Goal: Transaction & Acquisition: Subscribe to service/newsletter

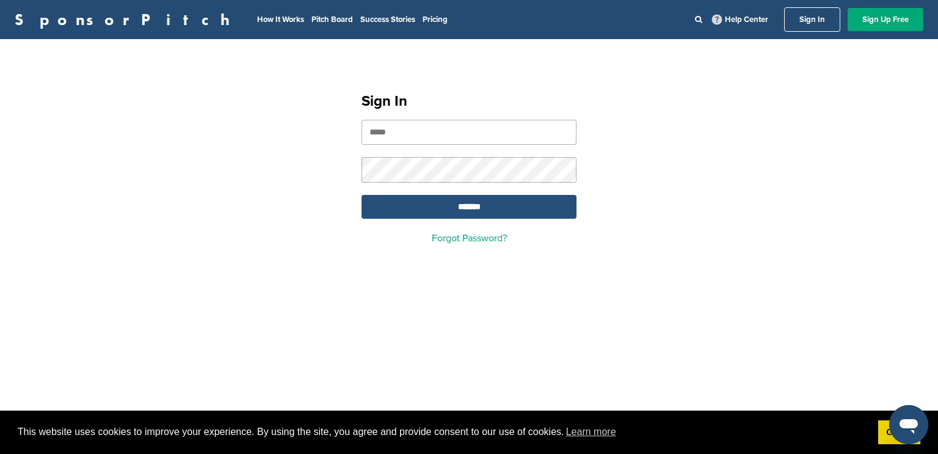
type input "**********"
click at [503, 207] on input "*******" at bounding box center [469, 207] width 215 height 24
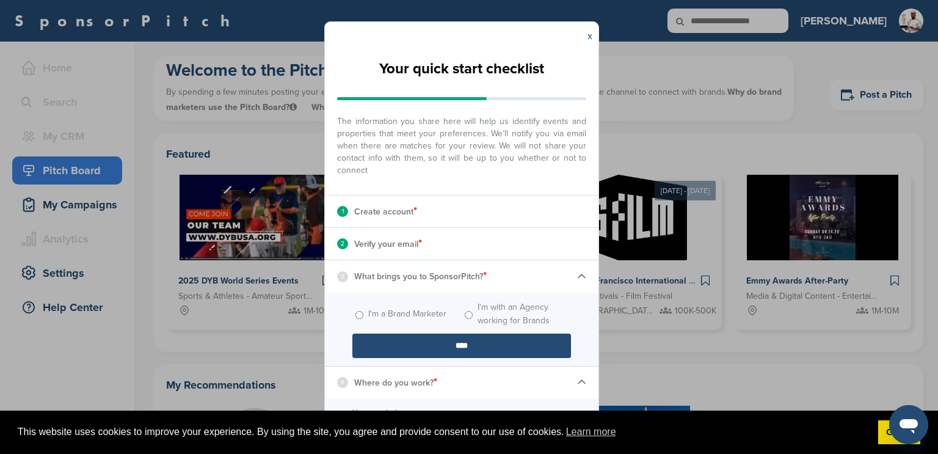
click at [582, 280] on img at bounding box center [581, 276] width 9 height 9
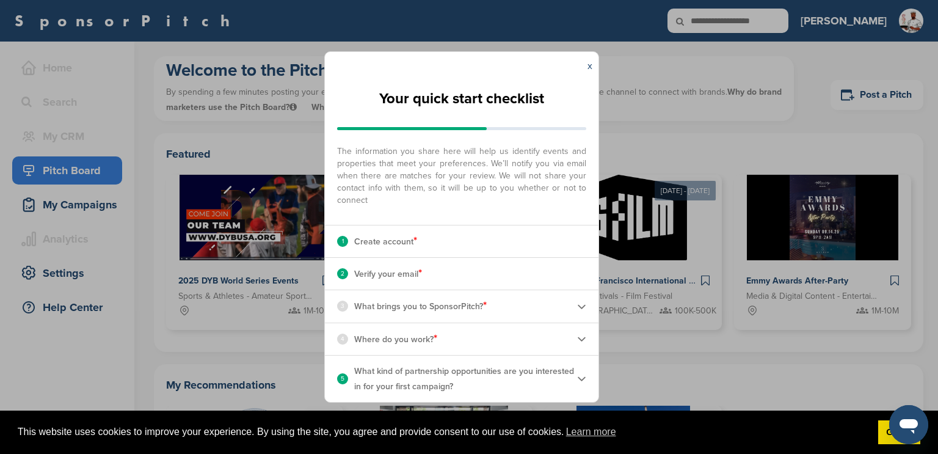
click at [587, 335] on div "4 Where do you work? *" at bounding box center [462, 339] width 274 height 32
drag, startPoint x: 431, startPoint y: 342, endPoint x: 437, endPoint y: 342, distance: 6.1
click at [432, 342] on p "Where do you work? *" at bounding box center [395, 339] width 83 height 16
click at [583, 336] on img at bounding box center [581, 338] width 9 height 9
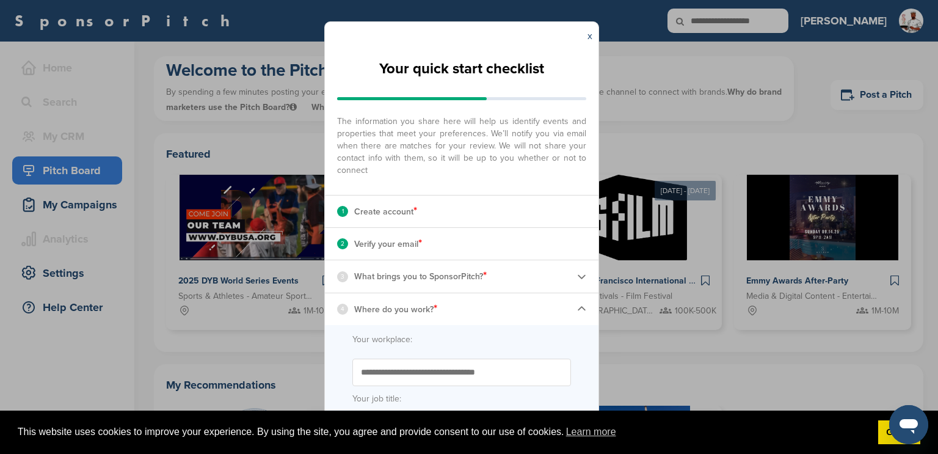
click at [431, 345] on label "Your workplace:" at bounding box center [462, 339] width 219 height 13
click at [0, 0] on input "Your workplace:" at bounding box center [0, 0] width 0 height 0
click at [456, 345] on label "Your workplace:" at bounding box center [462, 339] width 219 height 13
click at [0, 0] on input "Your workplace:" at bounding box center [0, 0] width 0 height 0
click at [453, 379] on input "Start typing the name of your workplace. Don’t see your organization in the dro…" at bounding box center [462, 372] width 219 height 27
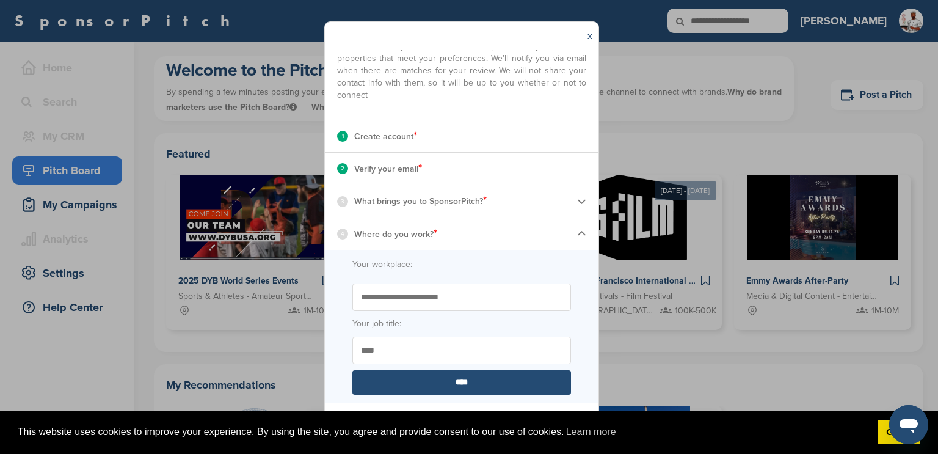
scroll to position [83, 0]
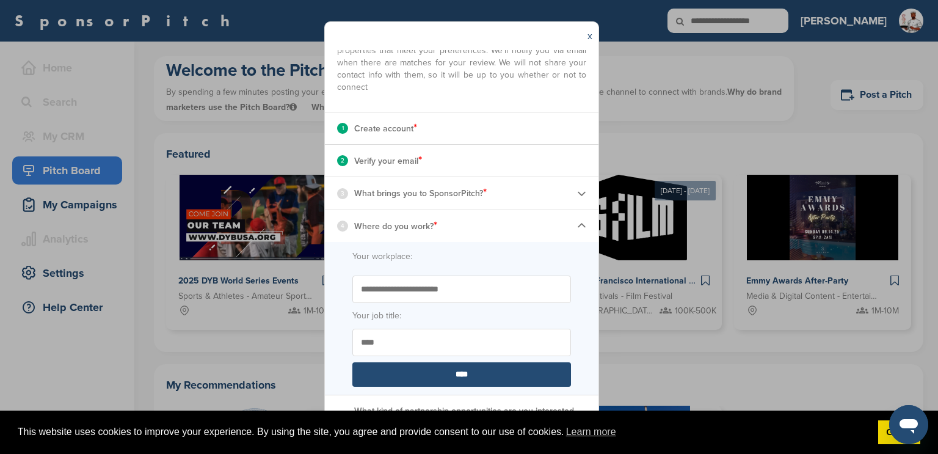
type input "**********"
click at [568, 194] on div "3 What brings you to SponsorPitch? *" at bounding box center [462, 193] width 274 height 32
click at [581, 191] on img at bounding box center [581, 193] width 9 height 9
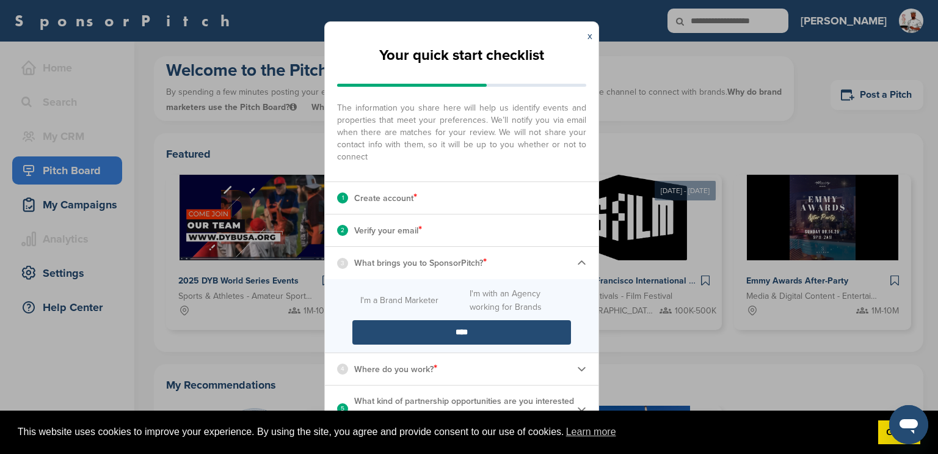
scroll to position [12, 0]
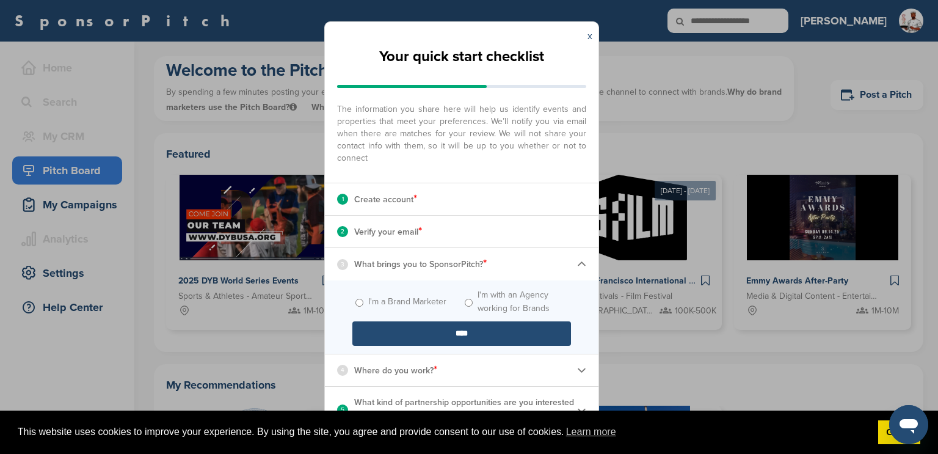
click at [387, 332] on input "****" at bounding box center [462, 333] width 219 height 24
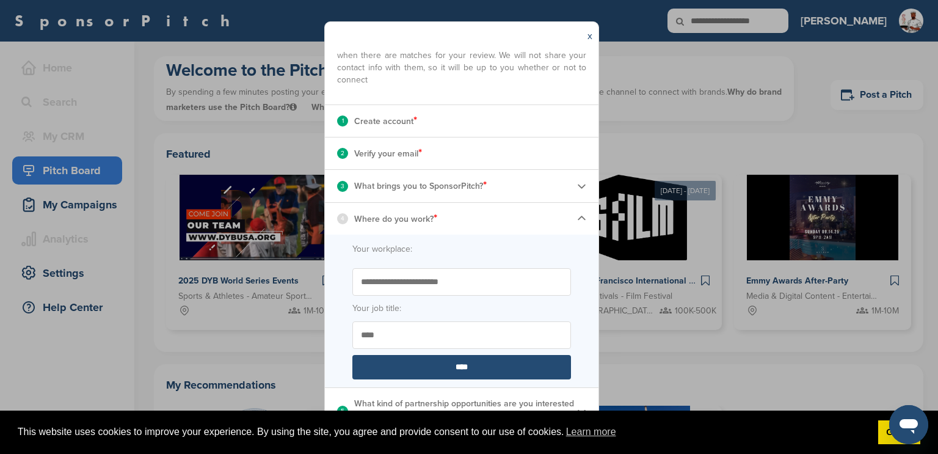
scroll to position [91, 0]
click at [507, 362] on input "****" at bounding box center [462, 366] width 219 height 24
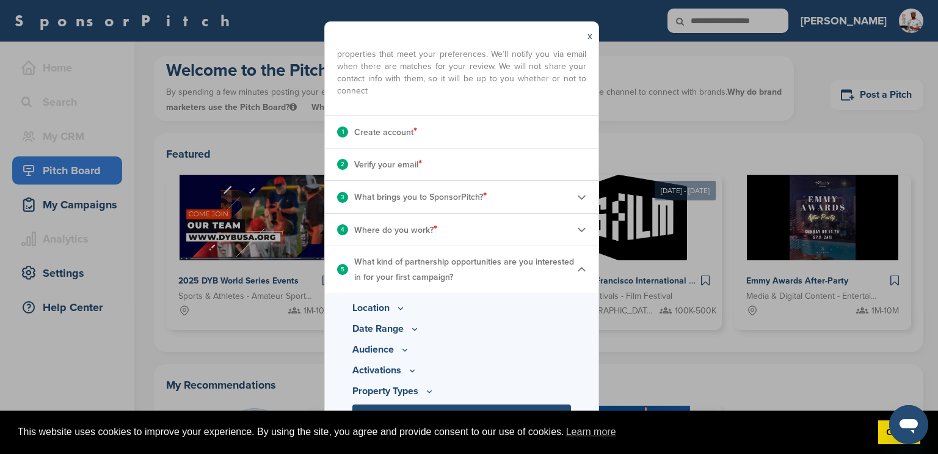
scroll to position [83, 0]
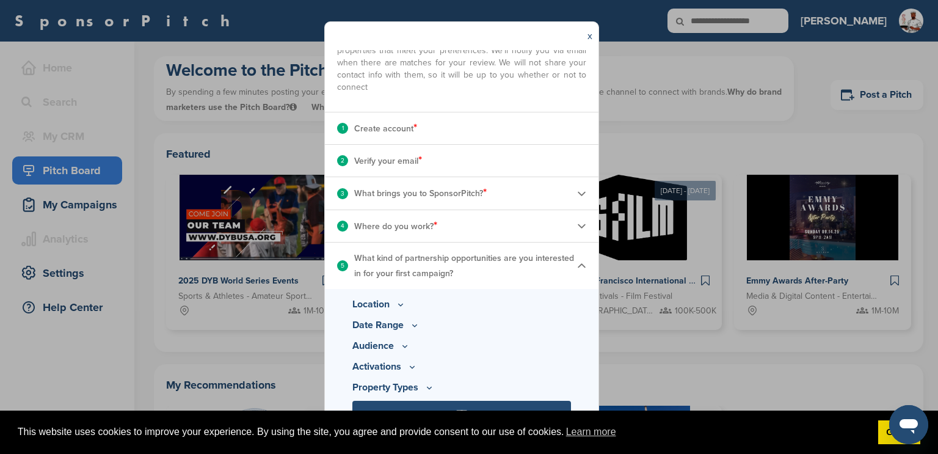
click at [401, 301] on icon at bounding box center [401, 304] width 10 height 10
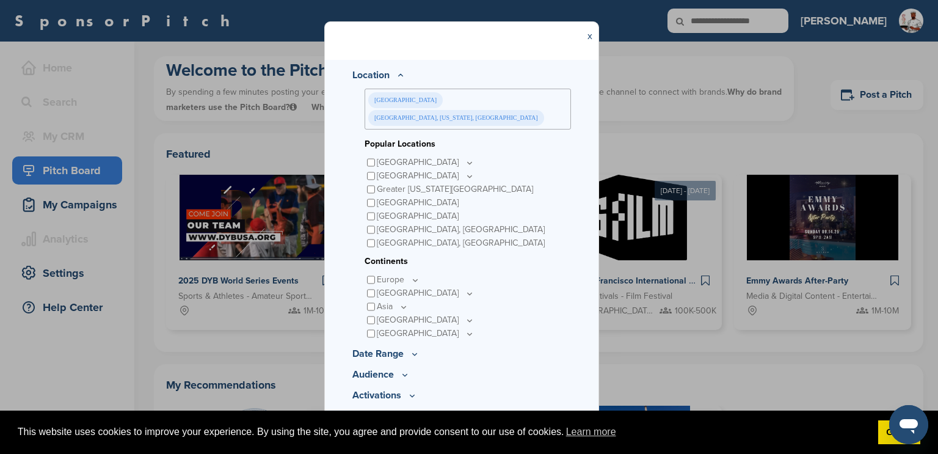
scroll to position [323, 0]
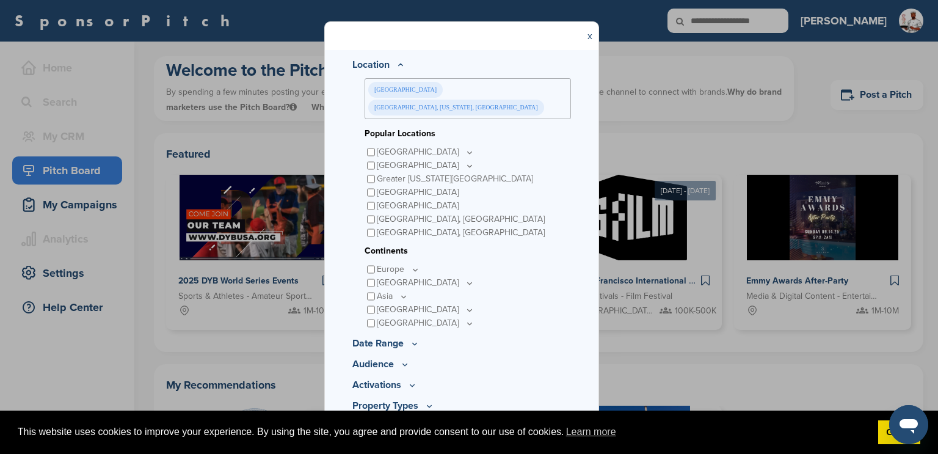
click at [504, 419] on input "****" at bounding box center [462, 431] width 219 height 24
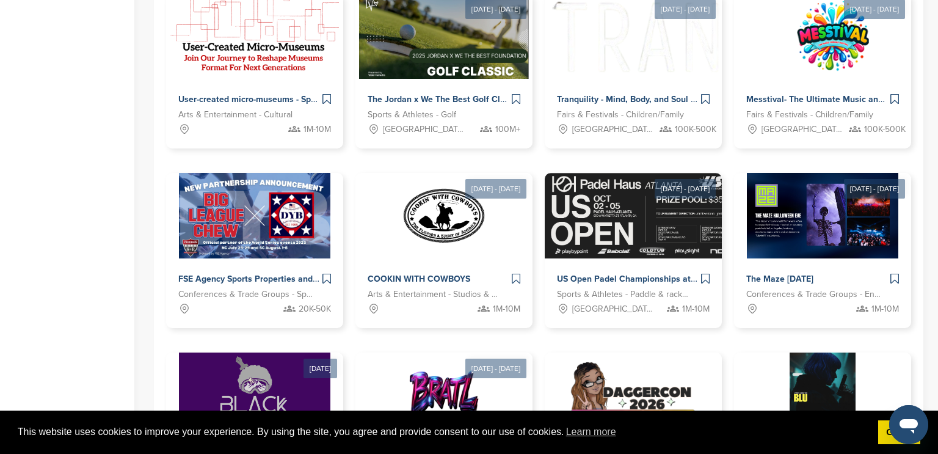
scroll to position [660, 0]
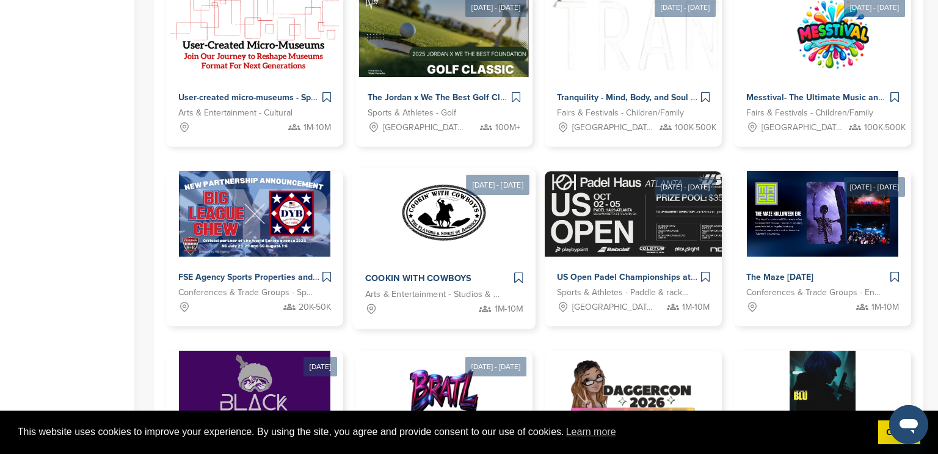
click at [520, 278] on icon at bounding box center [518, 278] width 9 height 13
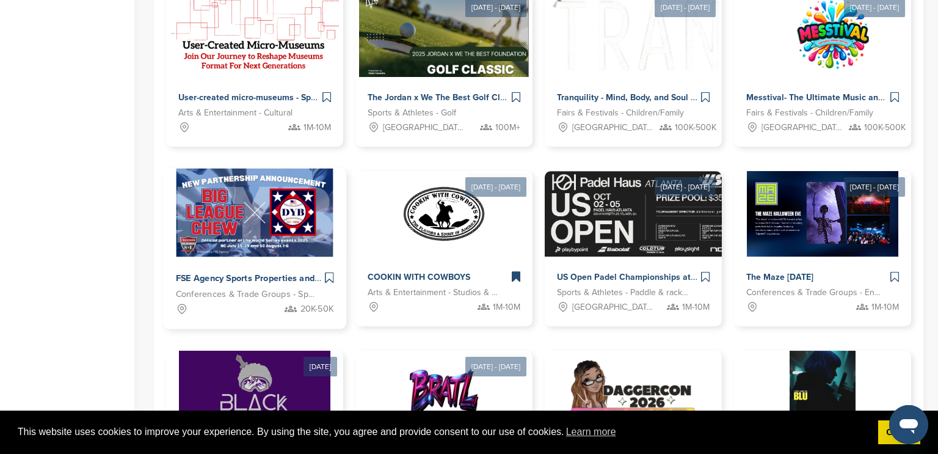
click at [291, 288] on span "Conferences & Trade Groups - Sports" at bounding box center [245, 295] width 139 height 14
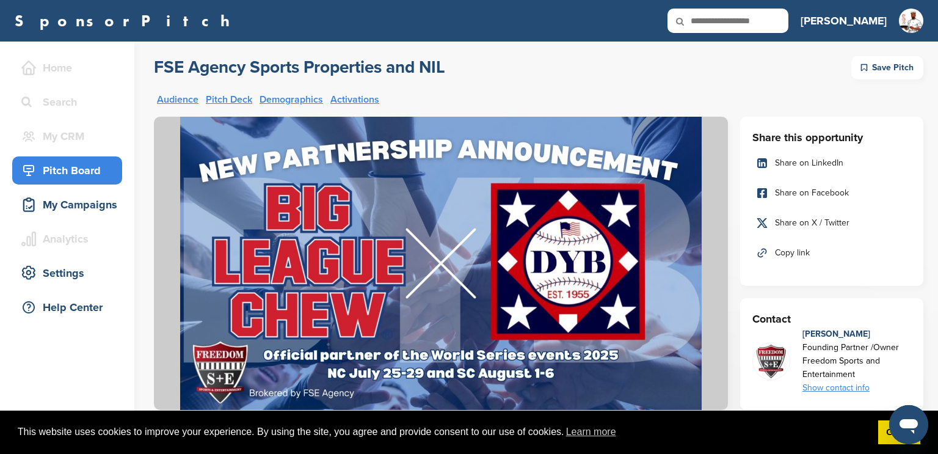
click at [225, 139] on img at bounding box center [441, 263] width 574 height 293
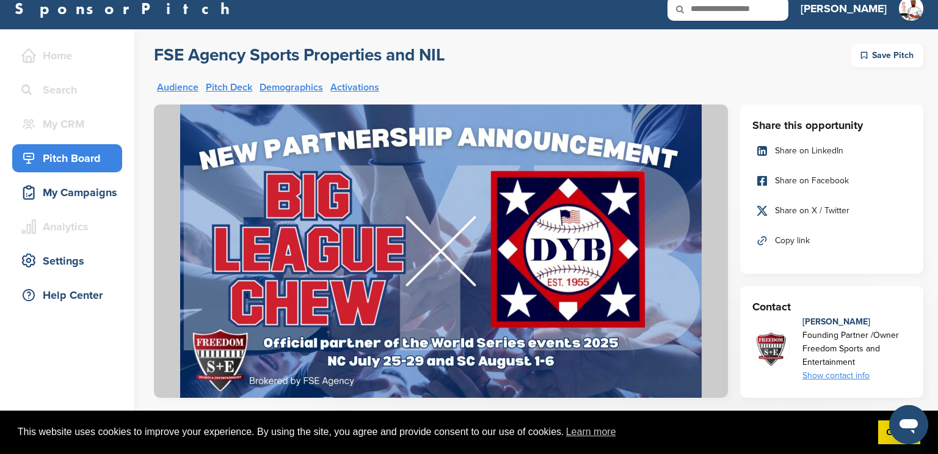
scroll to position [13, 0]
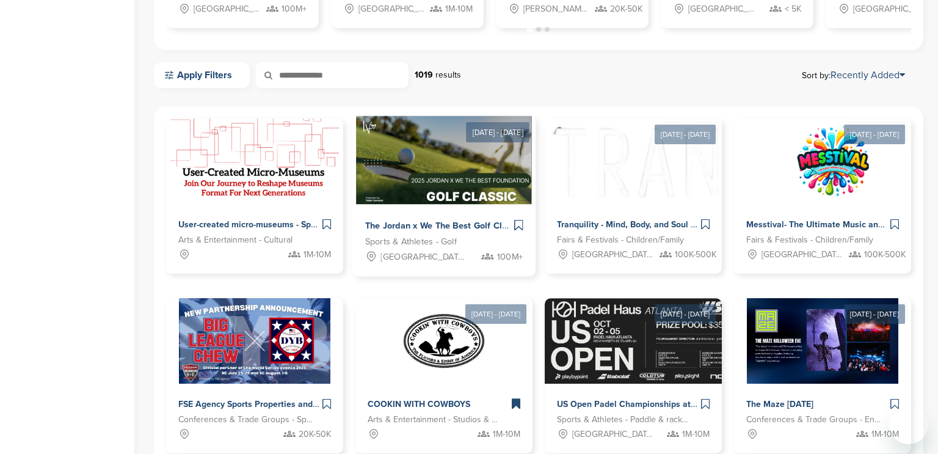
click at [450, 169] on img at bounding box center [444, 160] width 177 height 89
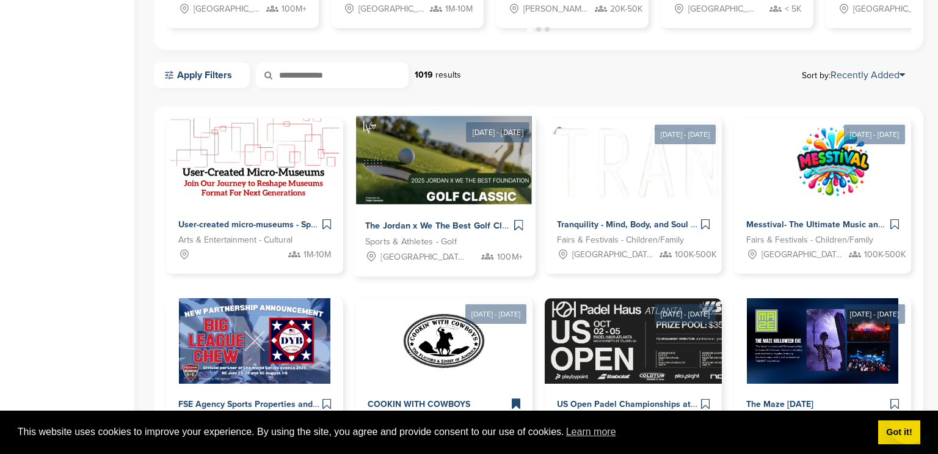
scroll to position [533, 0]
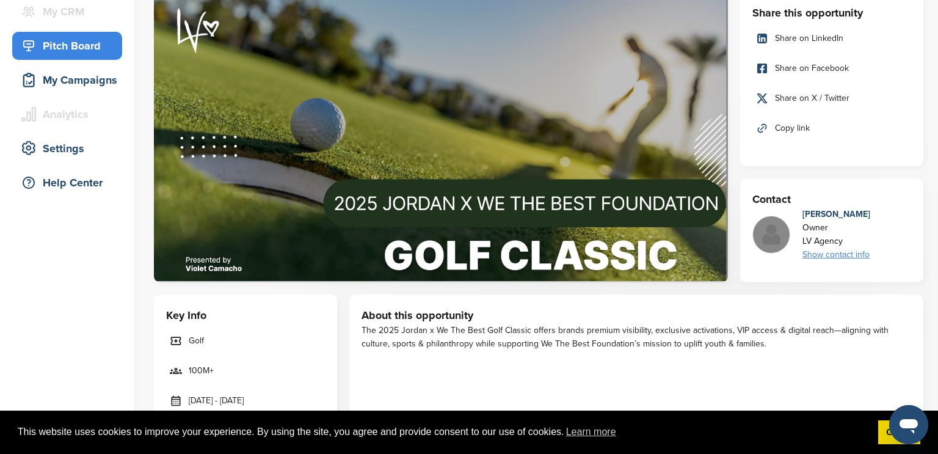
scroll to position [119, 0]
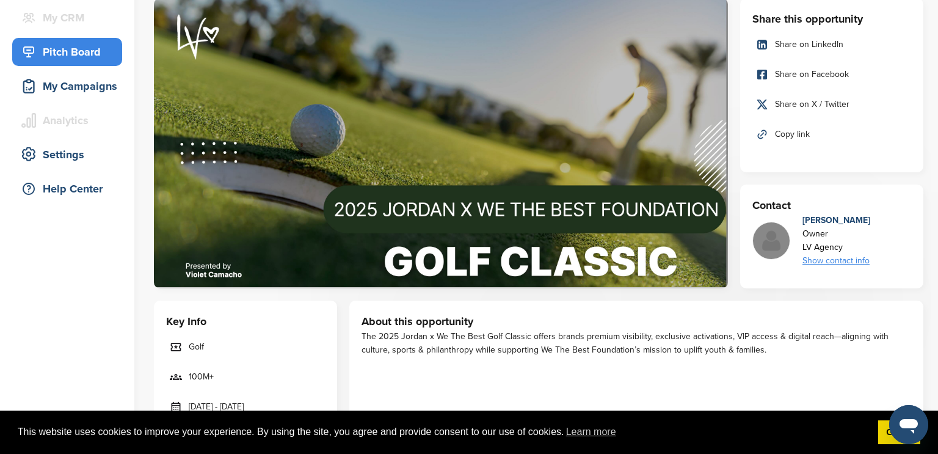
click at [73, 49] on div "Pitch Board" at bounding box center [70, 52] width 104 height 22
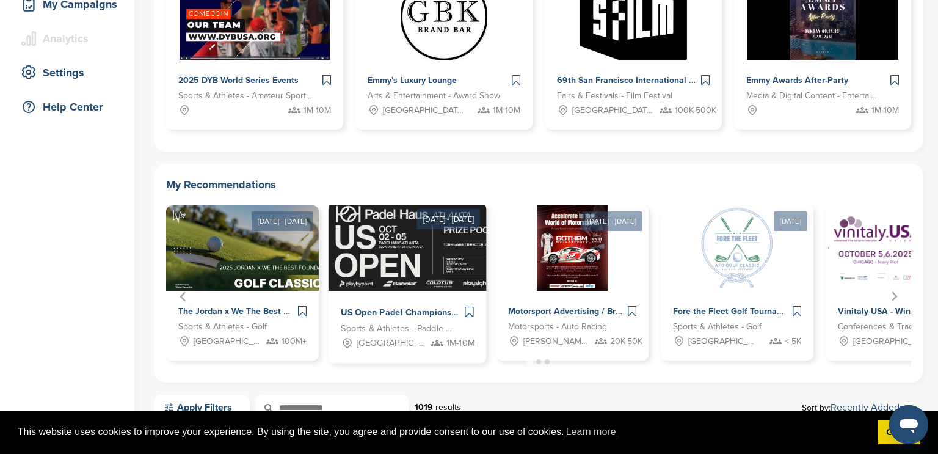
scroll to position [204, 0]
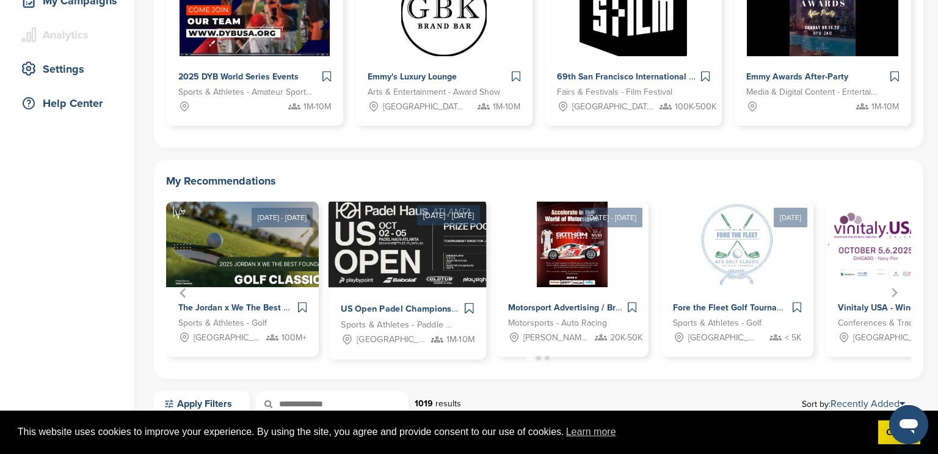
click at [423, 249] on img "2 of 12" at bounding box center [494, 243] width 331 height 89
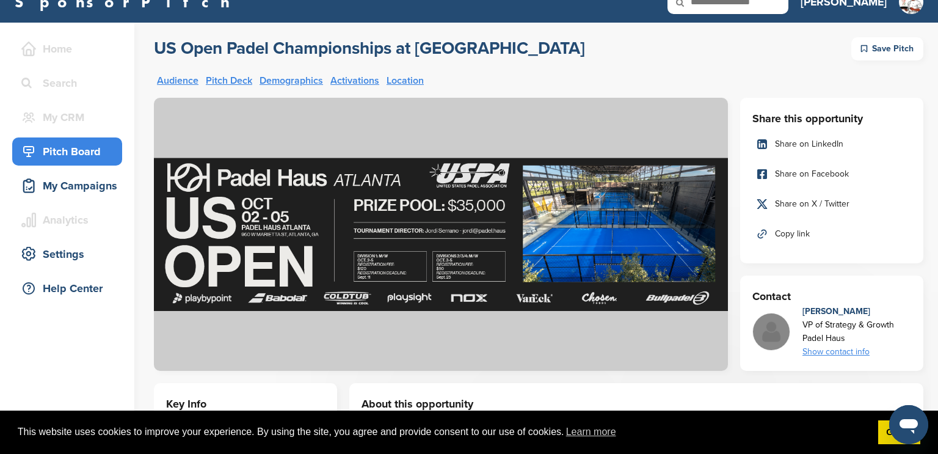
scroll to position [27, 0]
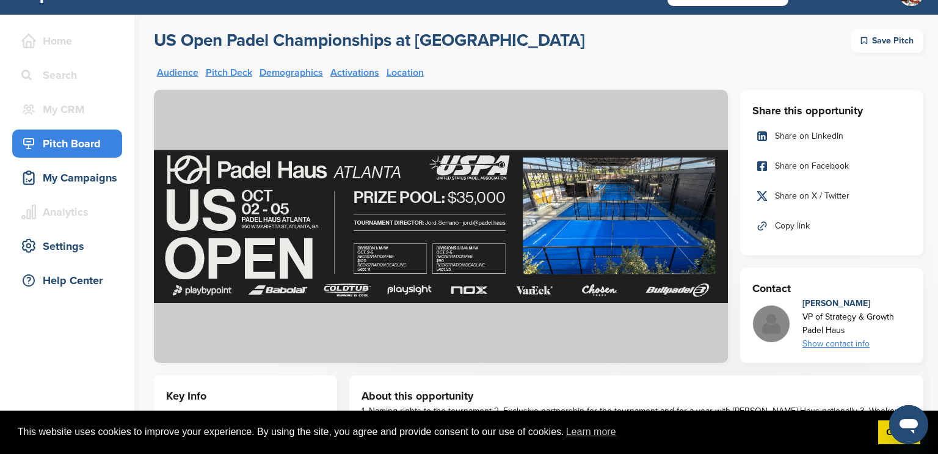
click at [53, 137] on div "Pitch Board" at bounding box center [70, 144] width 104 height 22
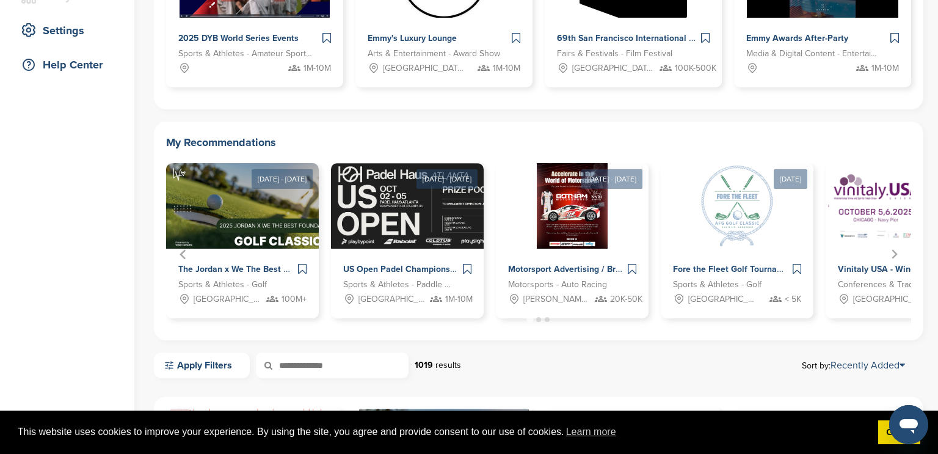
scroll to position [243, 0]
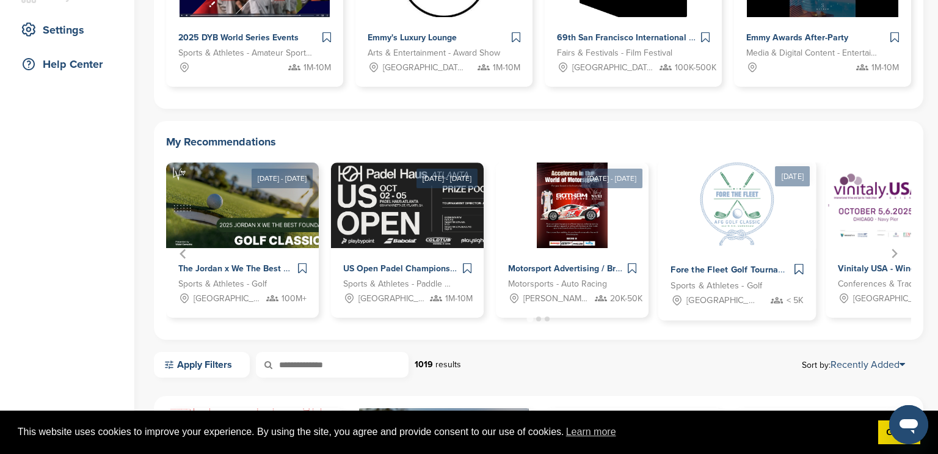
click at [742, 223] on img "4 of 12" at bounding box center [737, 204] width 89 height 89
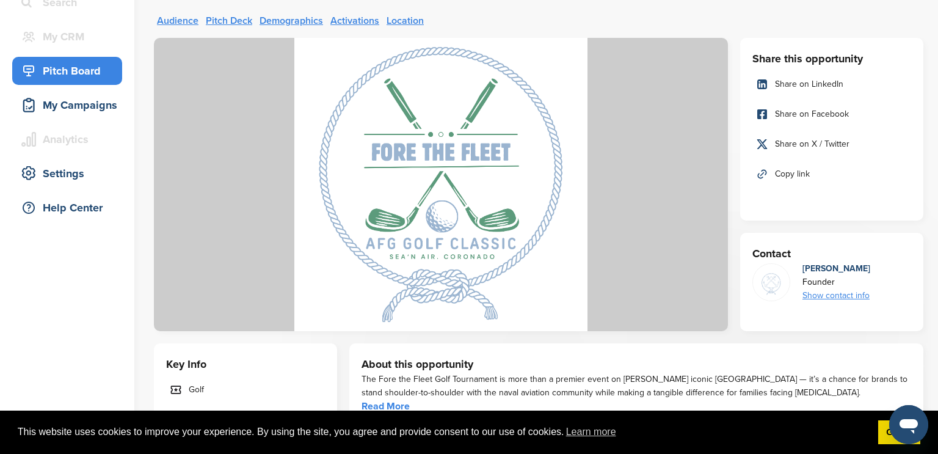
scroll to position [95, 0]
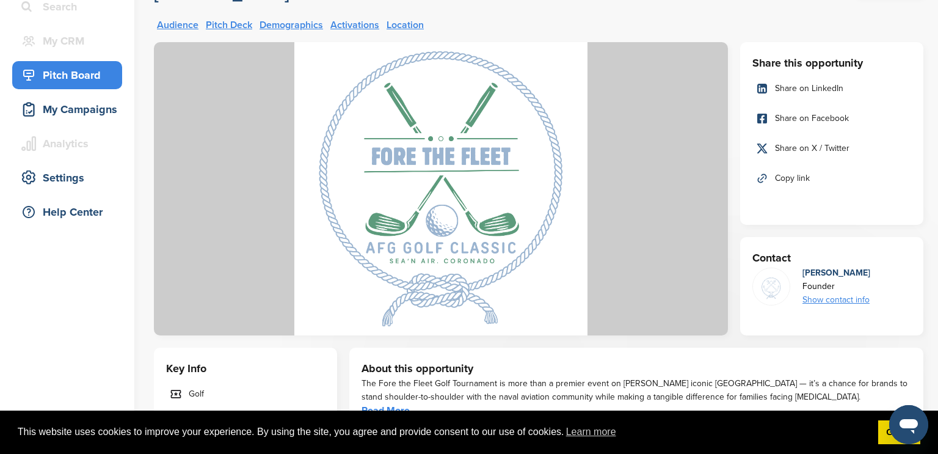
click at [64, 74] on div "Pitch Board" at bounding box center [70, 75] width 104 height 22
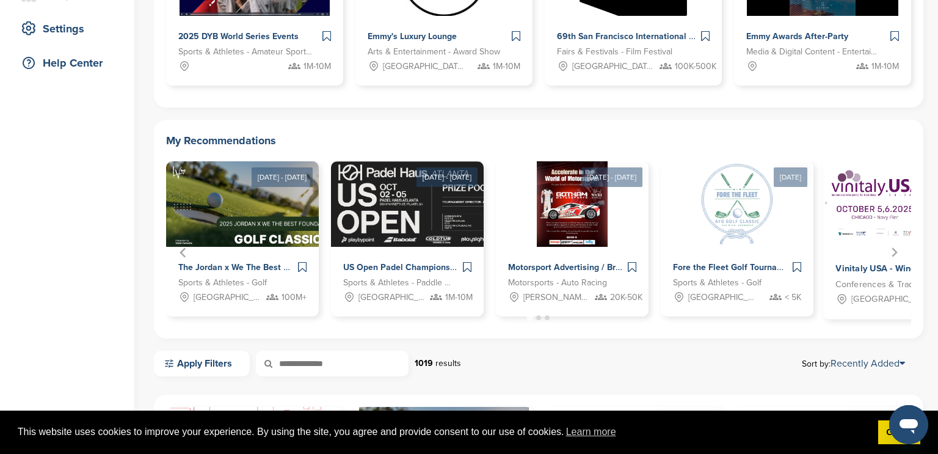
scroll to position [244, 0]
click at [857, 242] on img "5 of 12" at bounding box center [922, 203] width 197 height 89
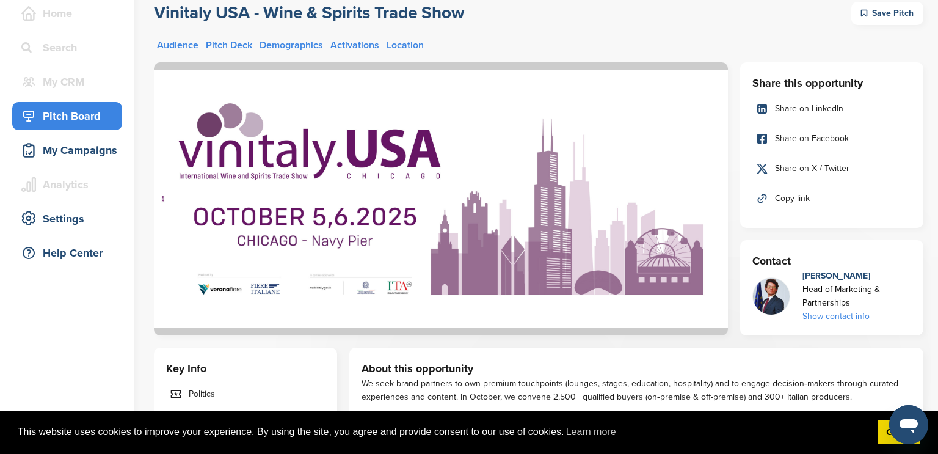
scroll to position [45, 0]
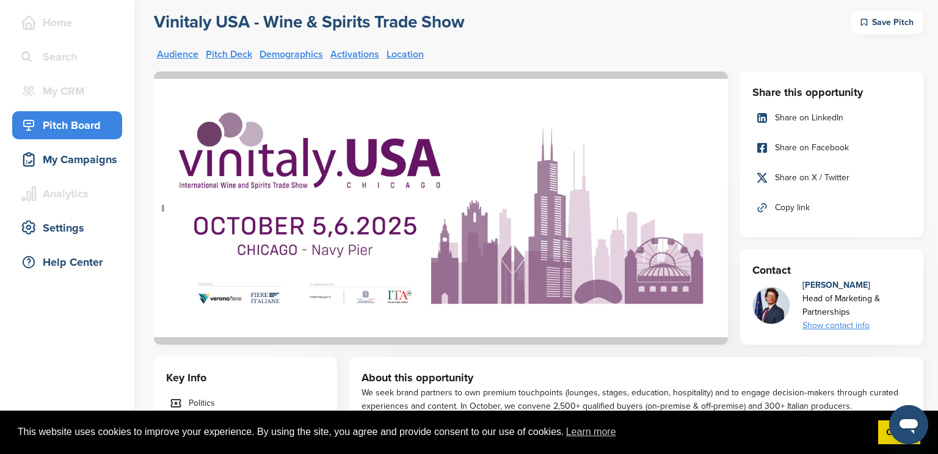
click at [71, 122] on div "Pitch Board" at bounding box center [70, 125] width 104 height 22
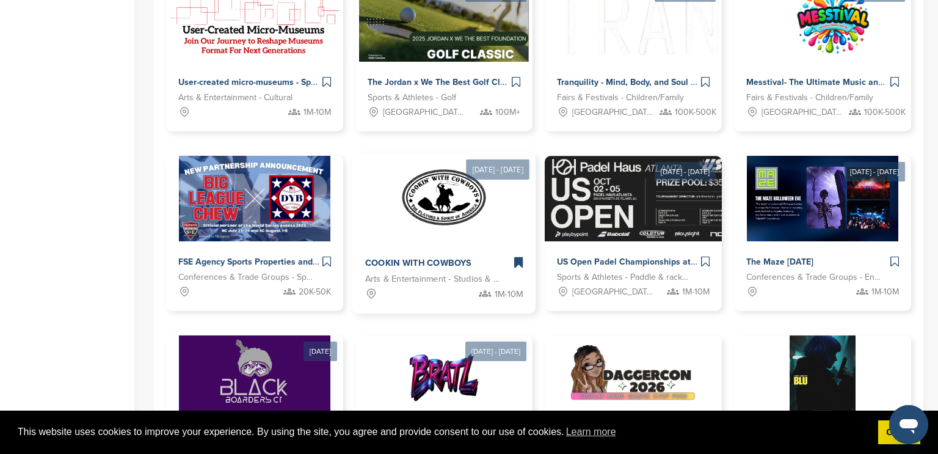
scroll to position [677, 0]
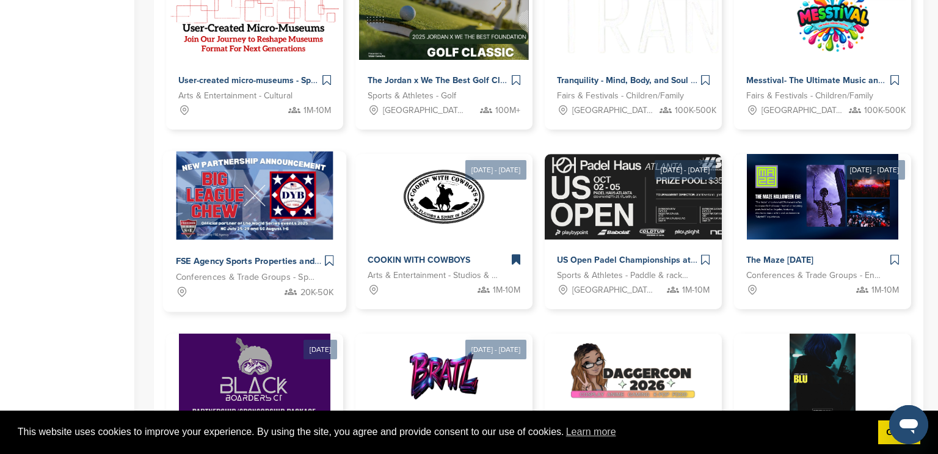
click at [244, 200] on img at bounding box center [255, 196] width 158 height 89
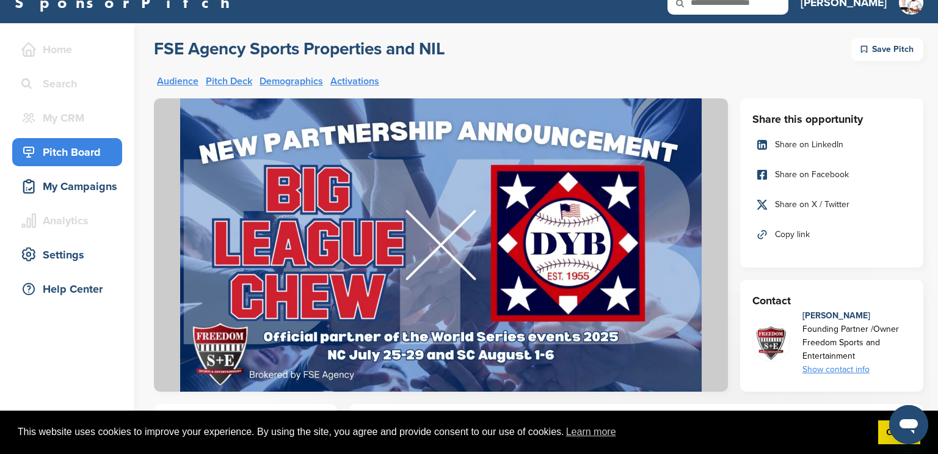
scroll to position [19, 0]
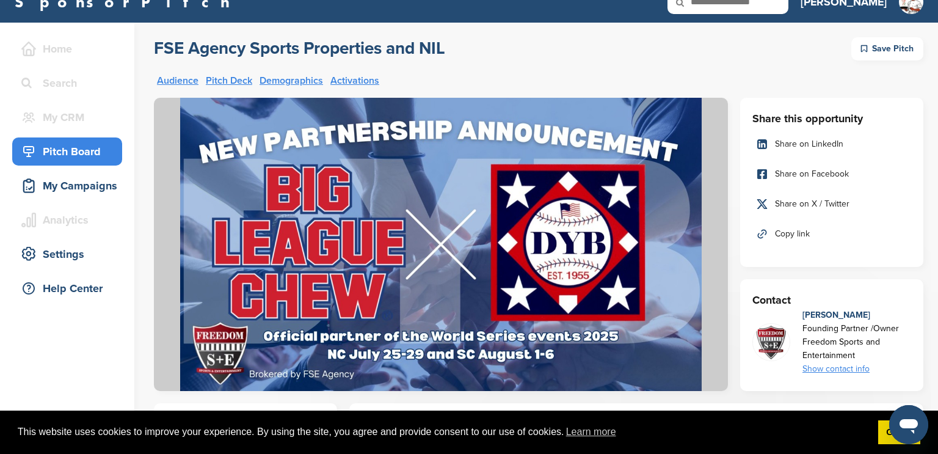
click at [78, 158] on div "Pitch Board" at bounding box center [70, 152] width 104 height 22
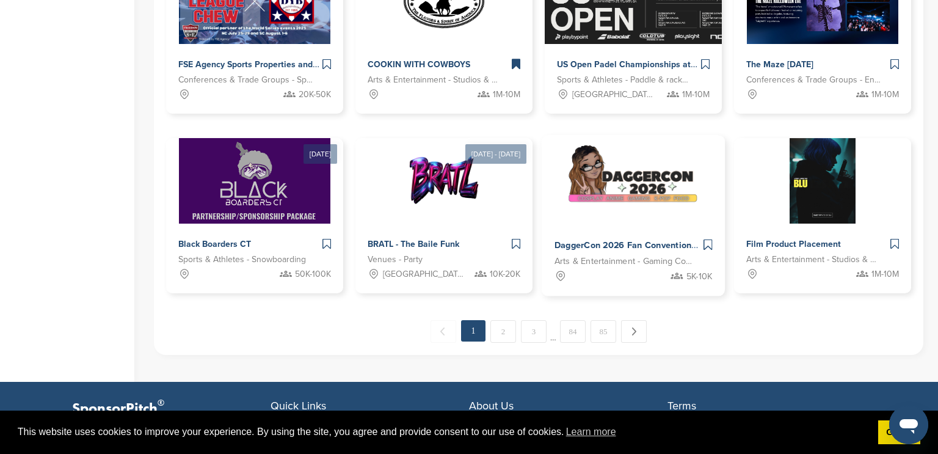
scroll to position [874, 0]
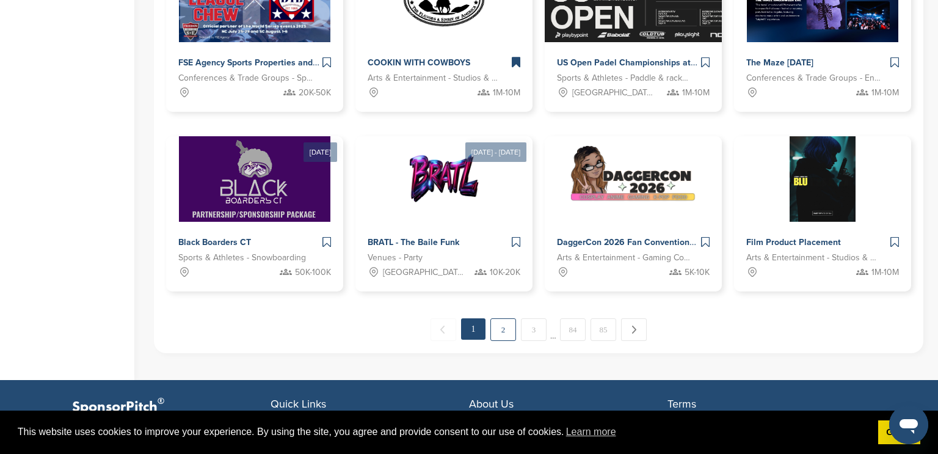
click at [509, 333] on link "2" at bounding box center [504, 329] width 26 height 23
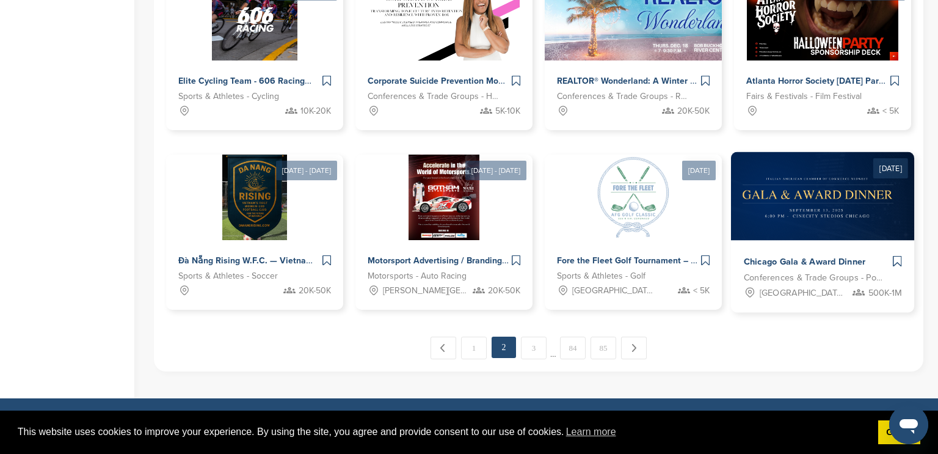
scroll to position [865, 0]
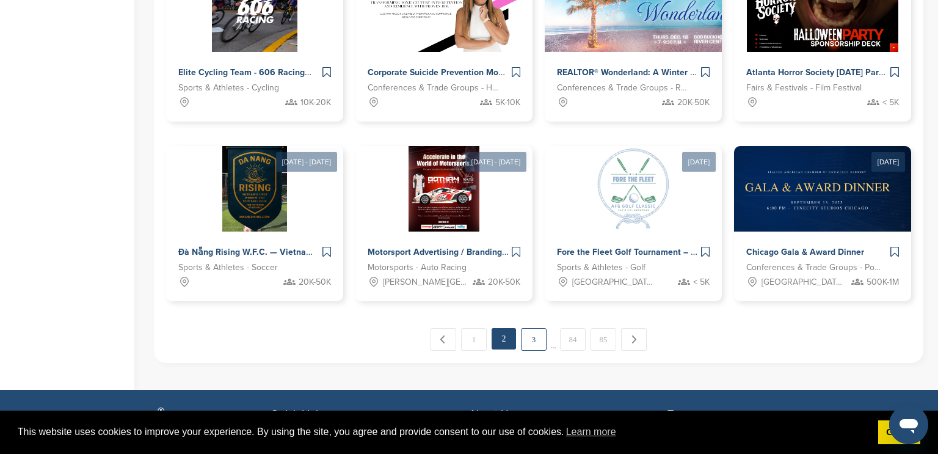
click at [539, 341] on link "3" at bounding box center [534, 339] width 26 height 23
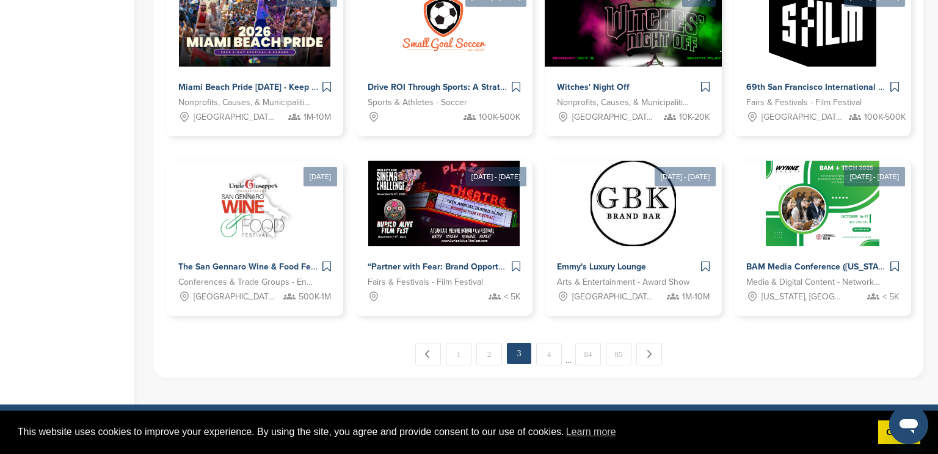
scroll to position [872, 0]
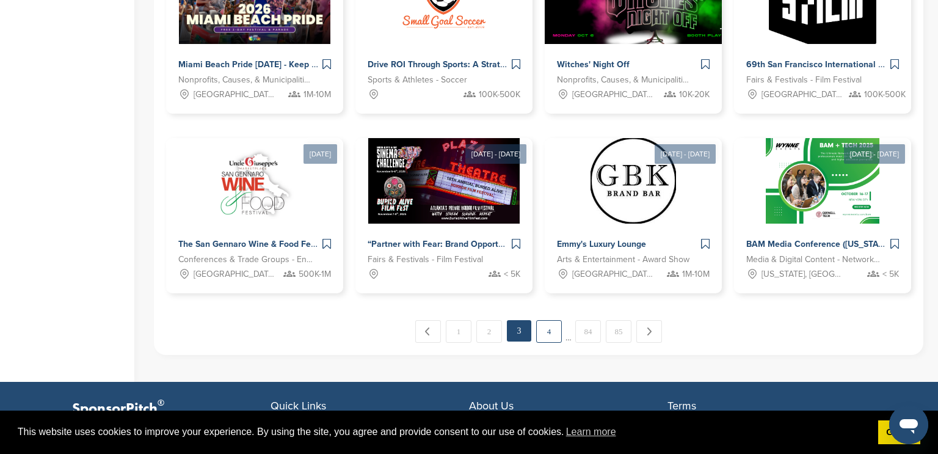
click at [549, 333] on link "4" at bounding box center [549, 331] width 26 height 23
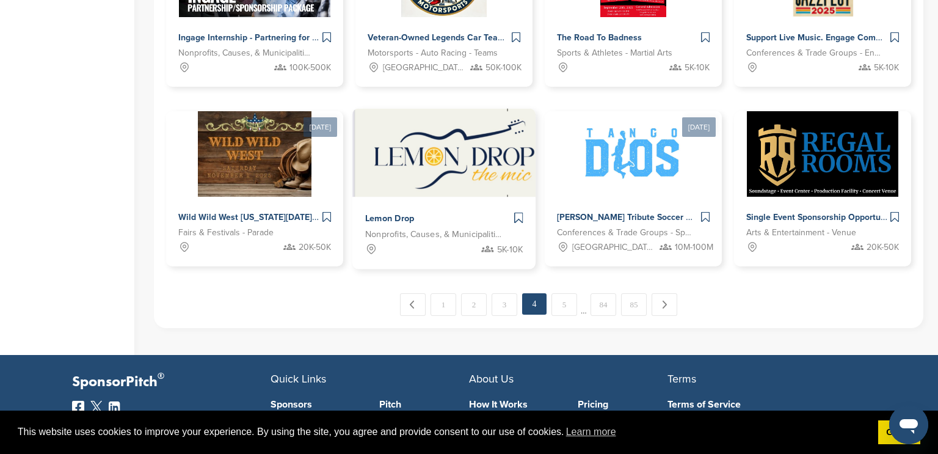
scroll to position [899, 0]
click at [563, 303] on link "5" at bounding box center [565, 304] width 26 height 23
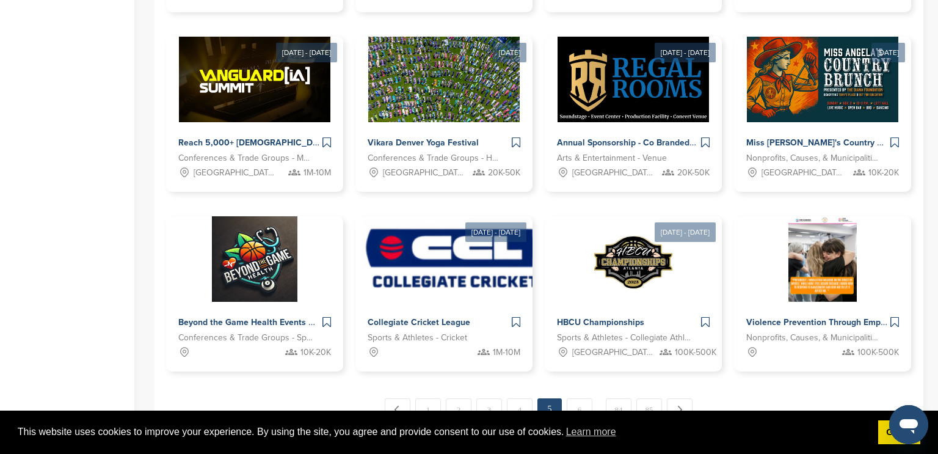
scroll to position [796, 0]
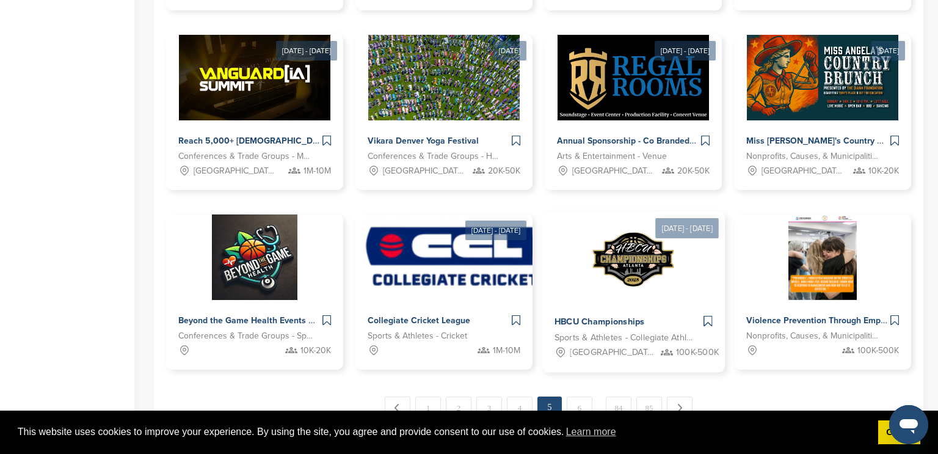
click at [634, 271] on img at bounding box center [634, 256] width 89 height 89
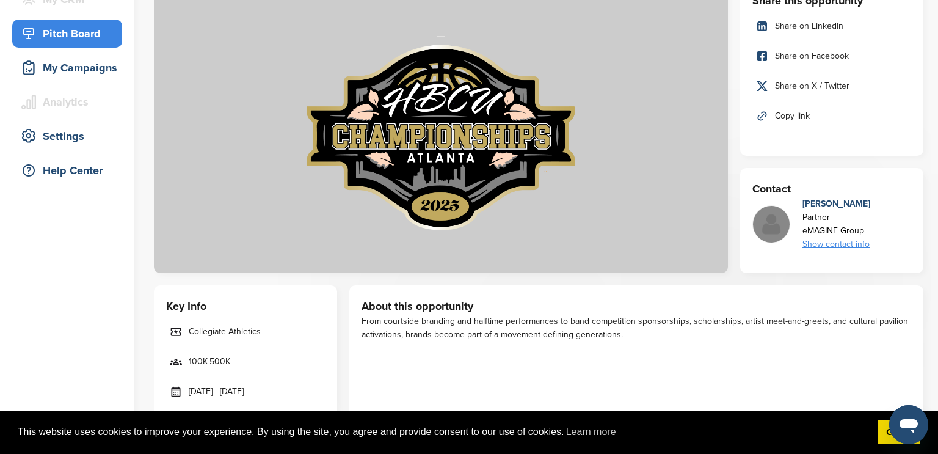
scroll to position [137, 0]
click at [75, 32] on div "Pitch Board" at bounding box center [70, 34] width 104 height 22
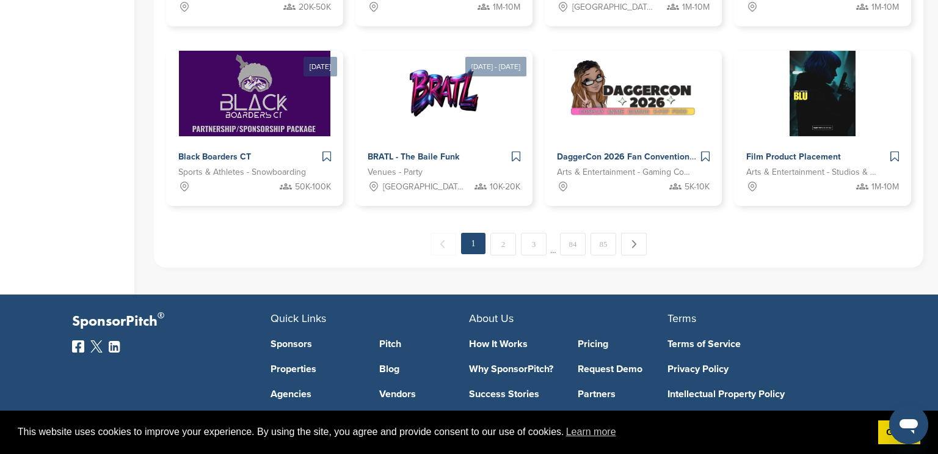
scroll to position [965, 0]
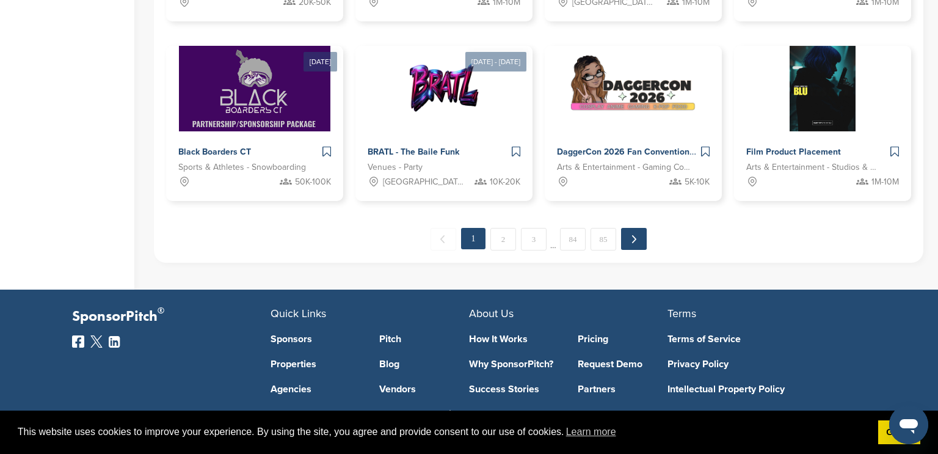
click at [631, 238] on link "Next →" at bounding box center [634, 239] width 26 height 22
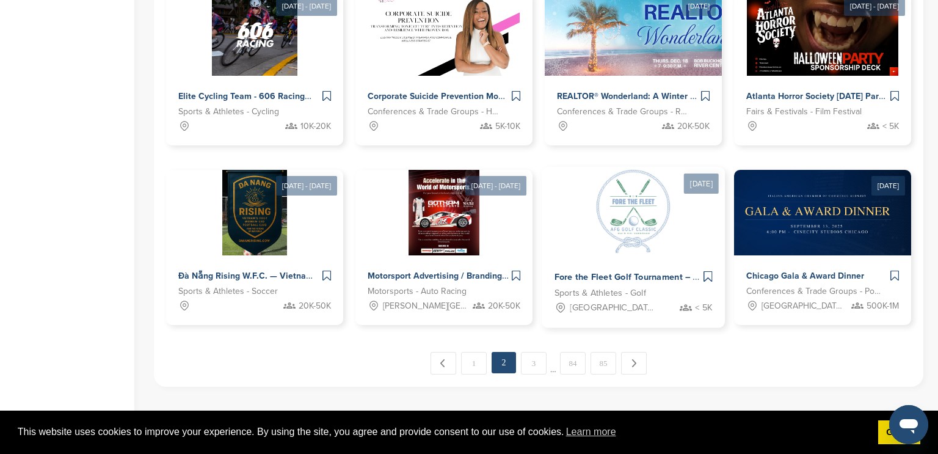
scroll to position [902, 0]
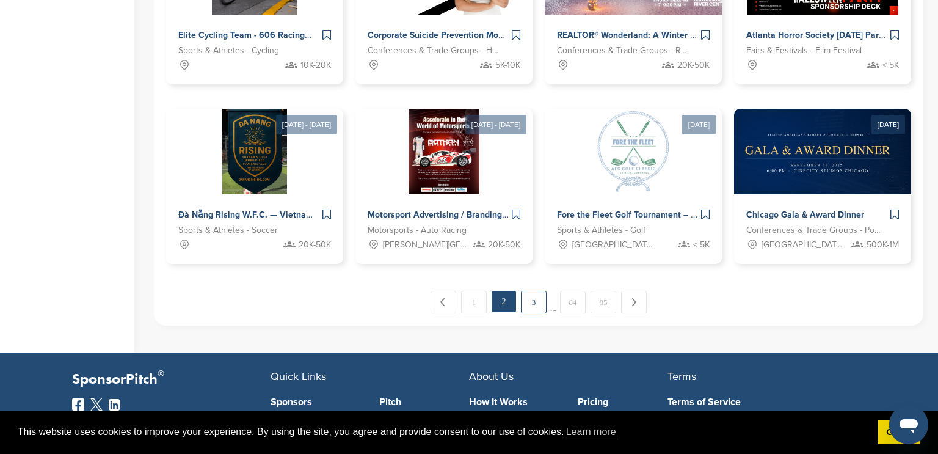
click at [541, 307] on link "3" at bounding box center [534, 302] width 26 height 23
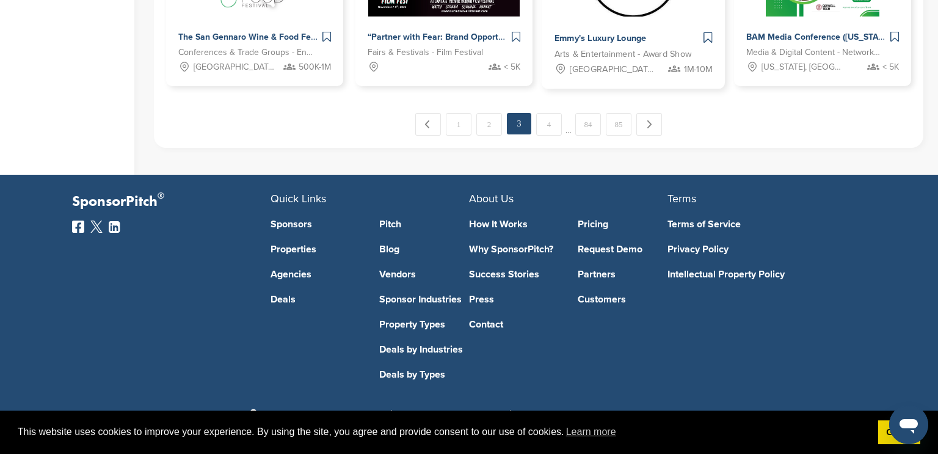
scroll to position [1081, 0]
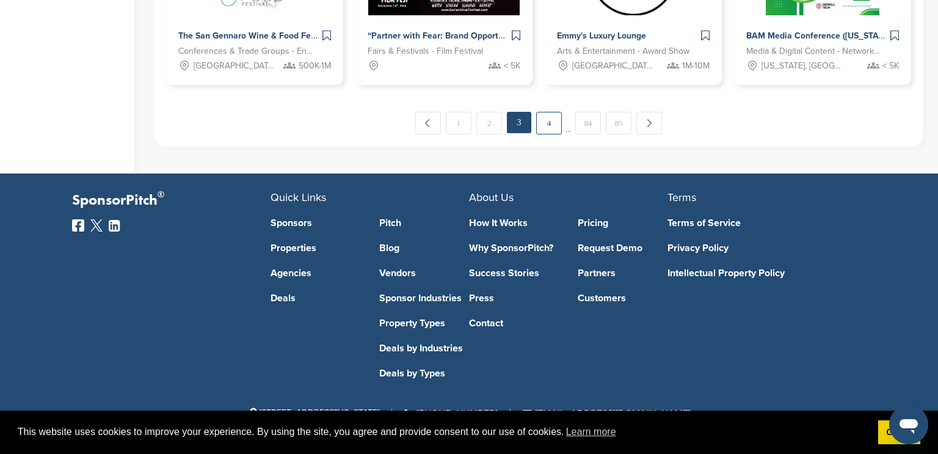
click at [552, 124] on link "4" at bounding box center [549, 123] width 26 height 23
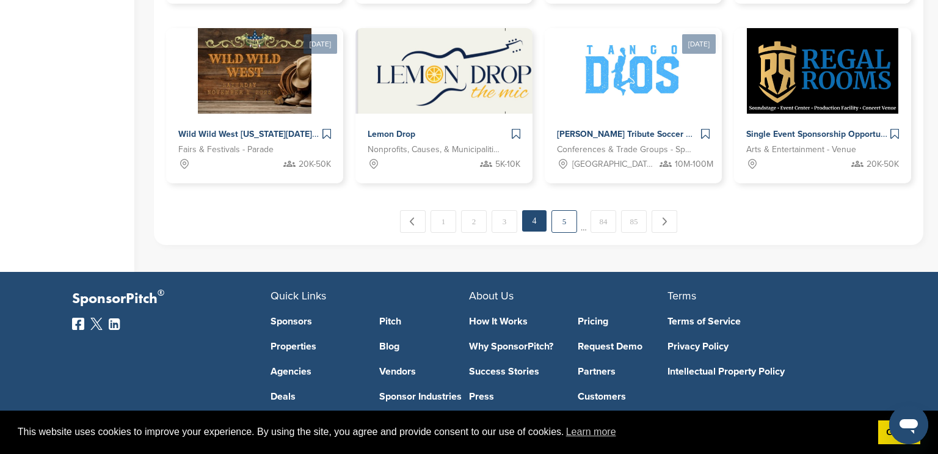
scroll to position [984, 0]
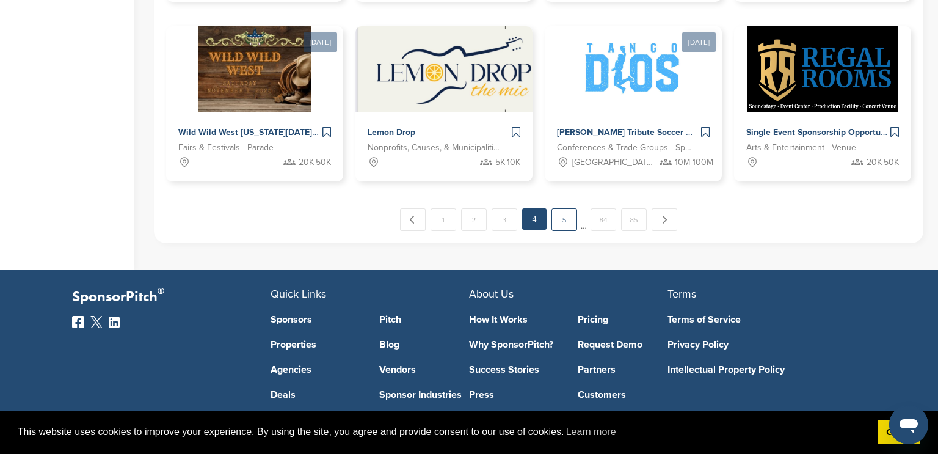
click at [568, 216] on link "5" at bounding box center [565, 219] width 26 height 23
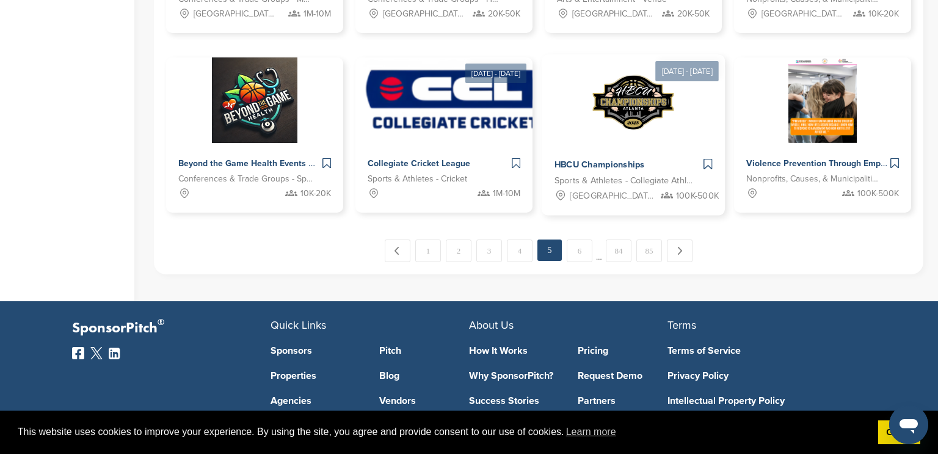
scroll to position [958, 0]
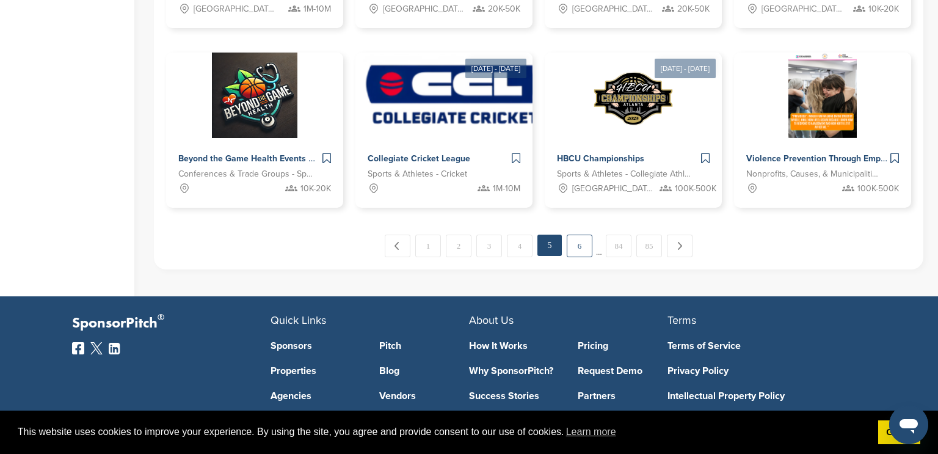
click at [574, 245] on link "6" at bounding box center [580, 246] width 26 height 23
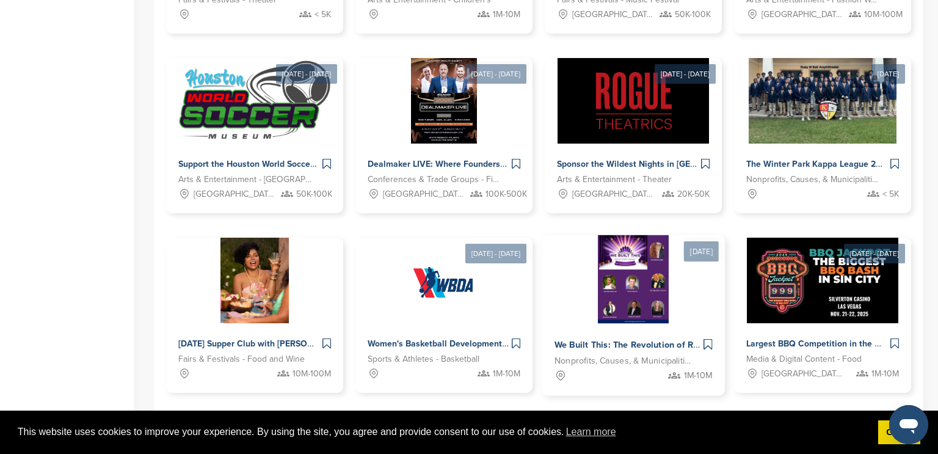
scroll to position [782, 0]
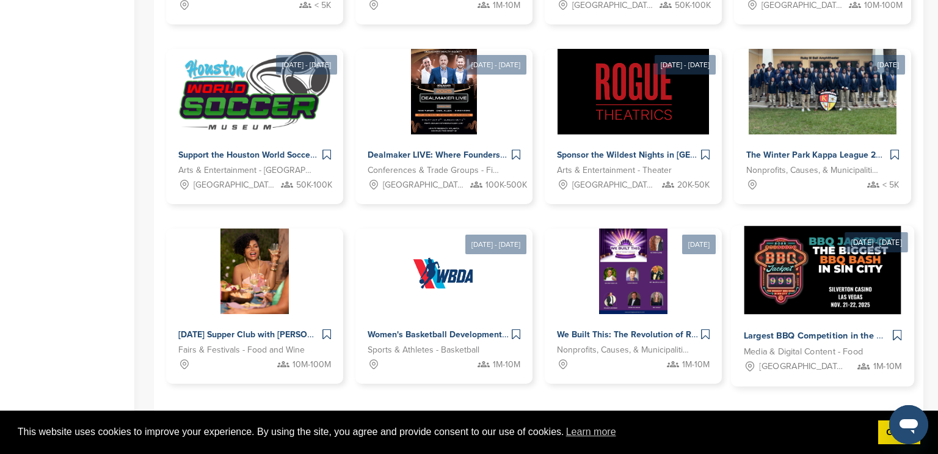
click at [792, 271] on img at bounding box center [823, 270] width 158 height 89
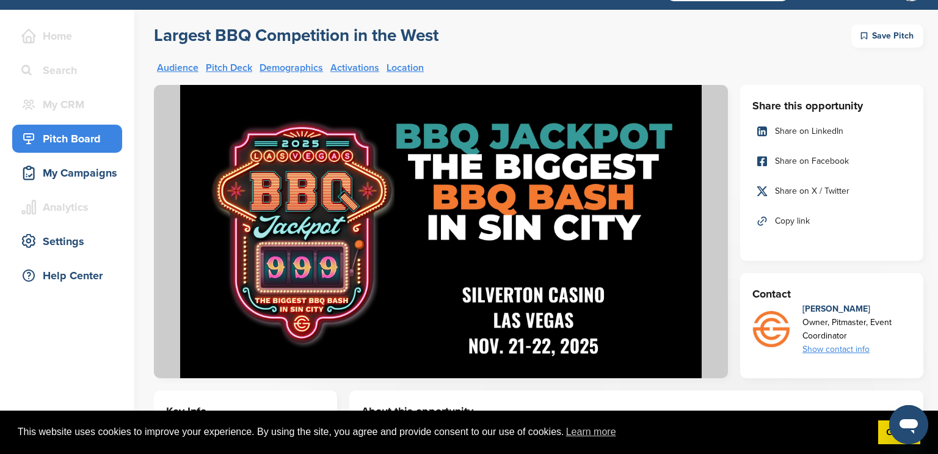
scroll to position [49, 0]
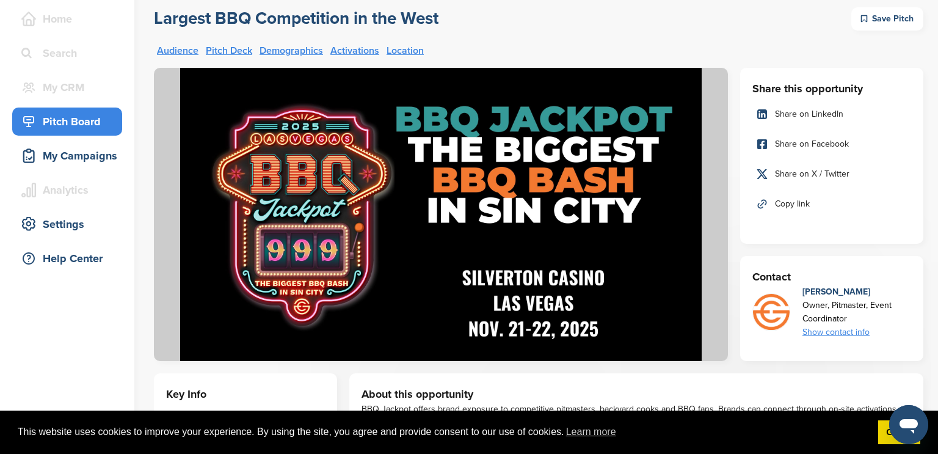
click at [65, 120] on div "Pitch Board" at bounding box center [70, 122] width 104 height 22
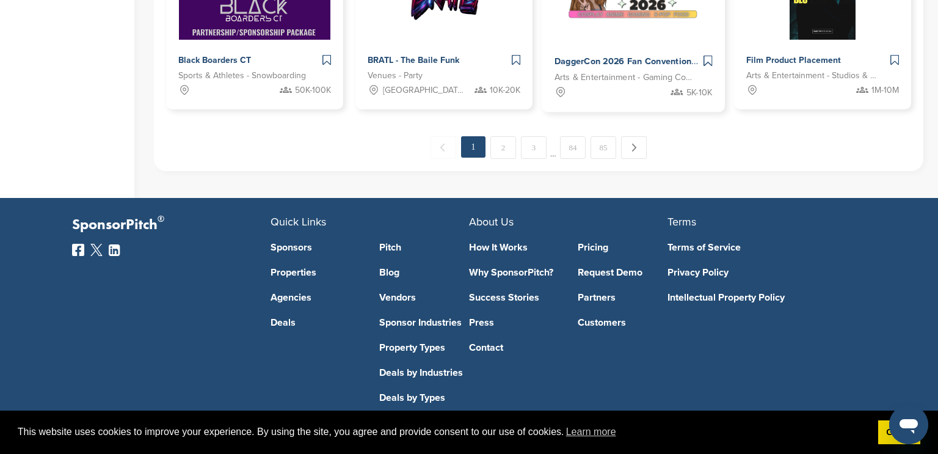
scroll to position [1081, 0]
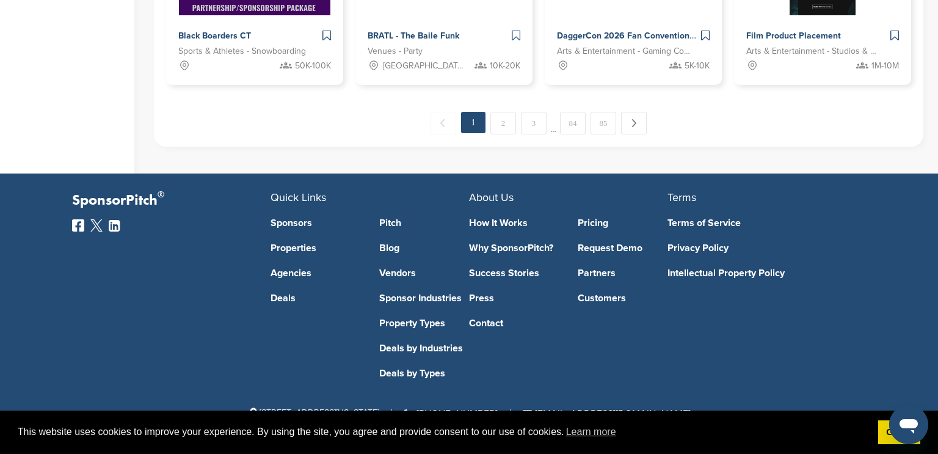
click at [558, 127] on div "← Previous 1 2 3 … 84 85 Next →" at bounding box center [538, 123] width 745 height 23
click at [640, 125] on link "Next →" at bounding box center [634, 123] width 26 height 22
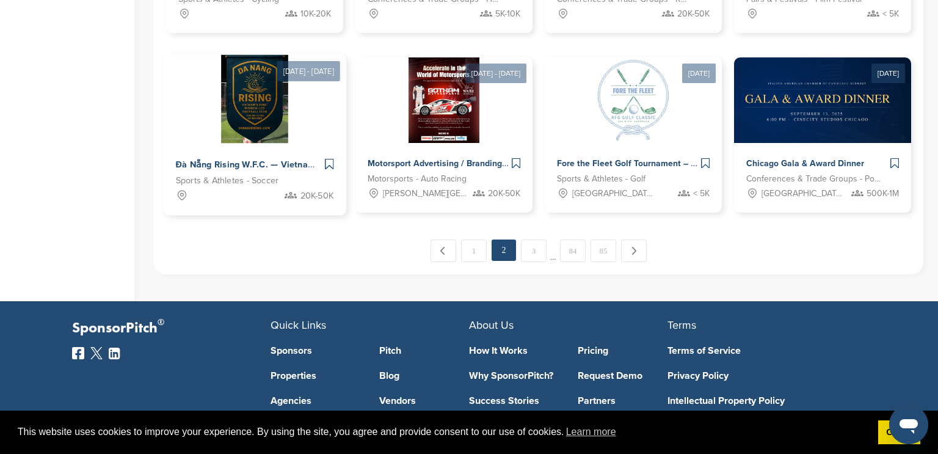
scroll to position [975, 0]
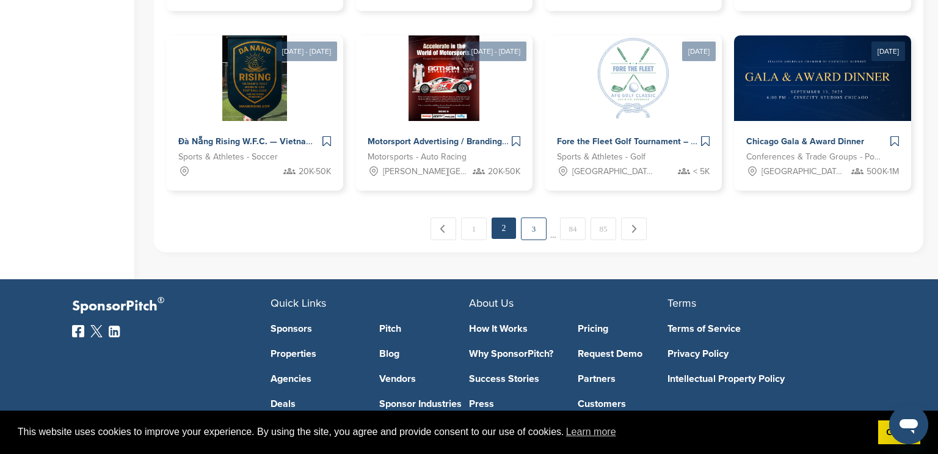
click at [538, 230] on link "3" at bounding box center [534, 229] width 26 height 23
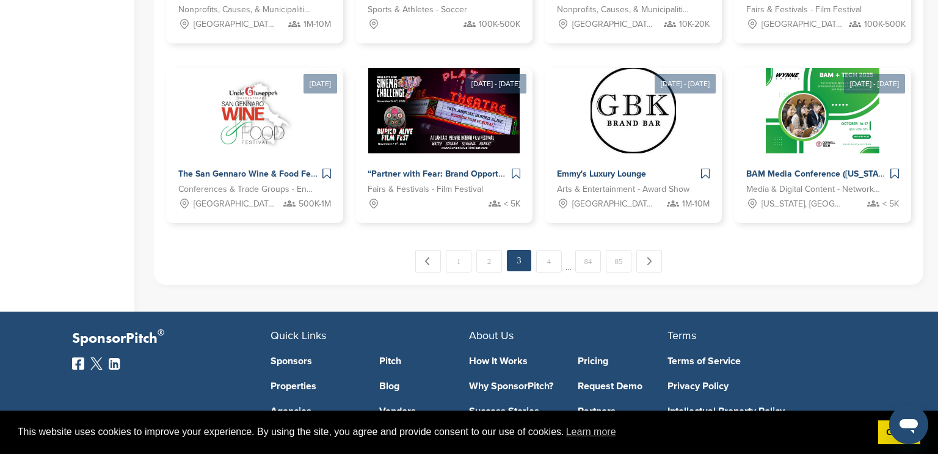
scroll to position [946, 0]
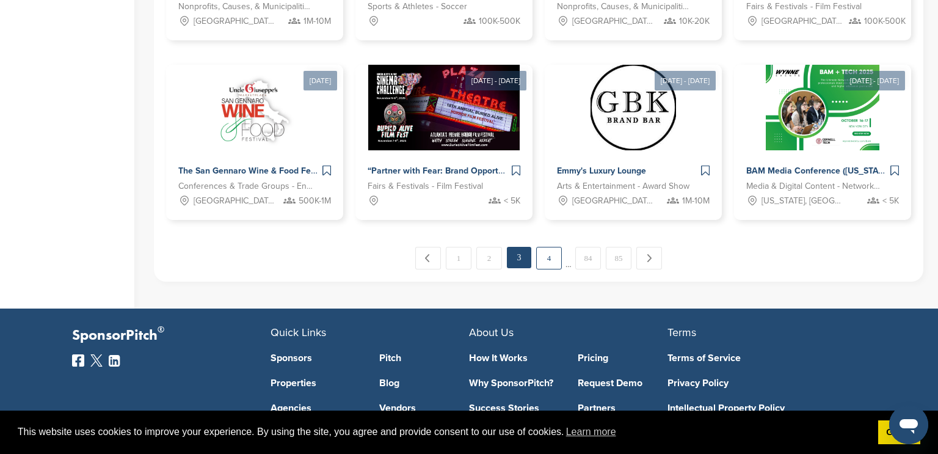
click at [553, 260] on link "4" at bounding box center [549, 258] width 26 height 23
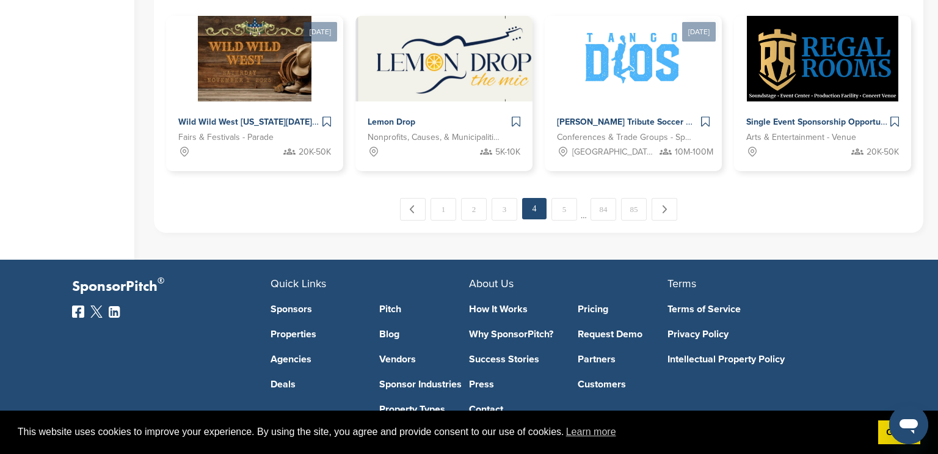
scroll to position [1009, 0]
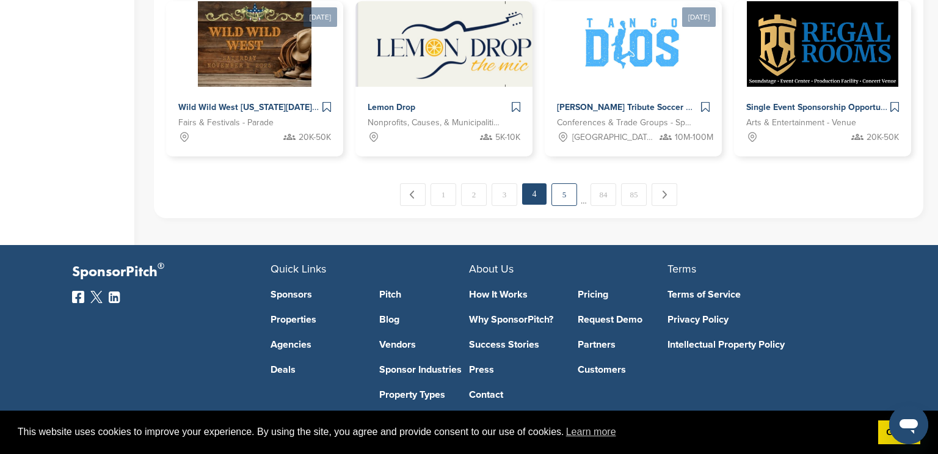
click at [561, 194] on link "5" at bounding box center [565, 194] width 26 height 23
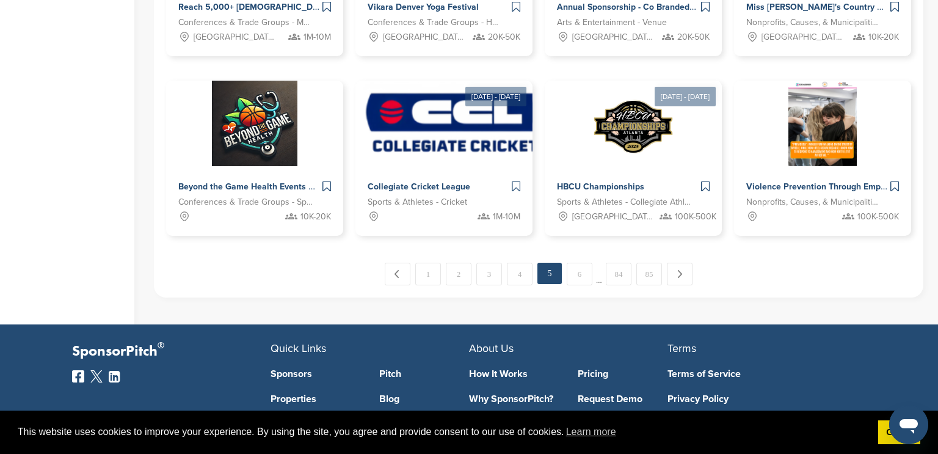
scroll to position [932, 0]
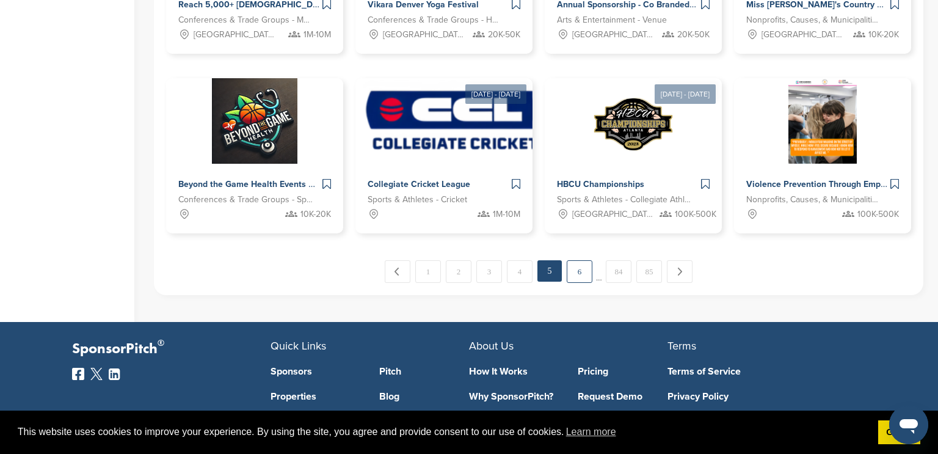
click at [580, 269] on link "6" at bounding box center [580, 271] width 26 height 23
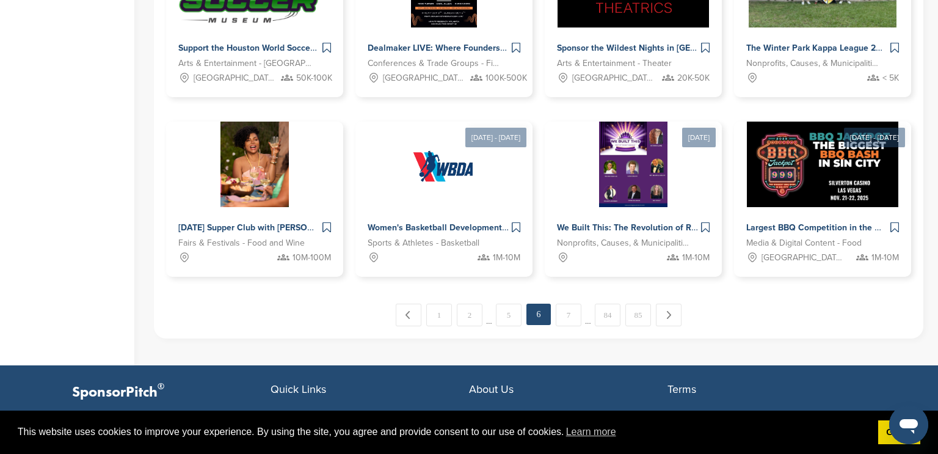
scroll to position [890, 0]
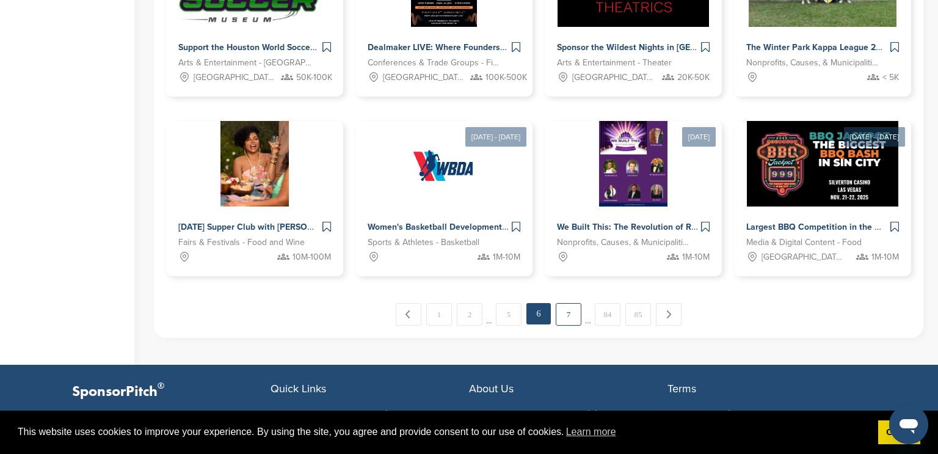
click at [568, 312] on link "7" at bounding box center [569, 314] width 26 height 23
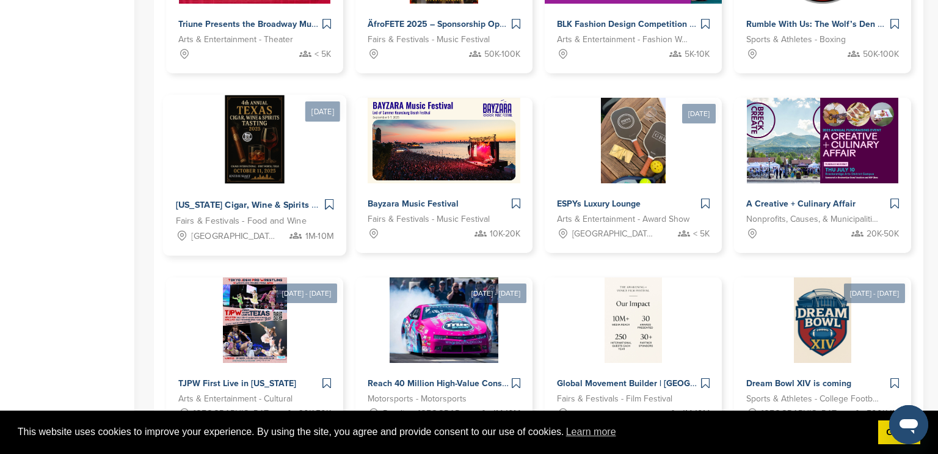
scroll to position [731, 0]
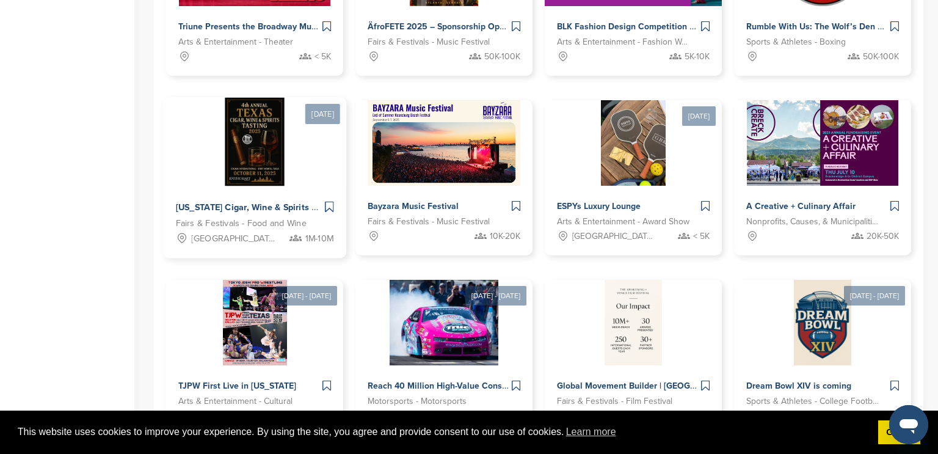
click at [265, 145] on img at bounding box center [254, 142] width 59 height 89
click at [255, 155] on img at bounding box center [254, 142] width 59 height 89
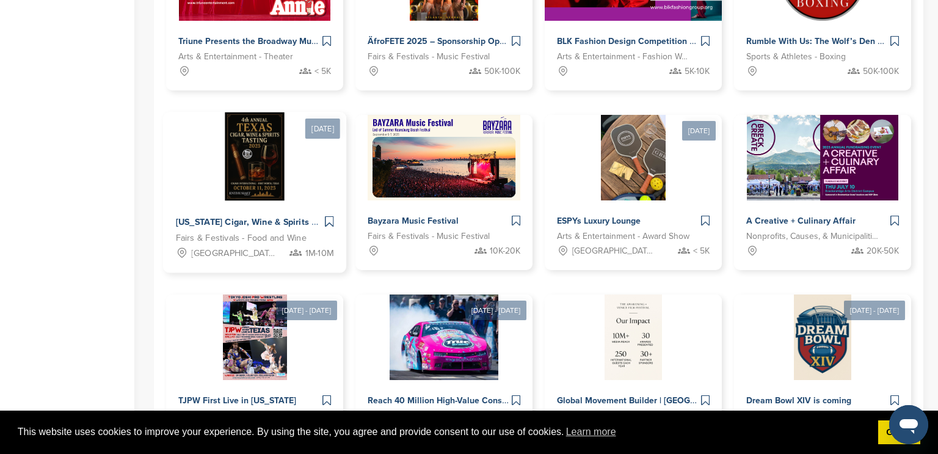
scroll to position [715, 0]
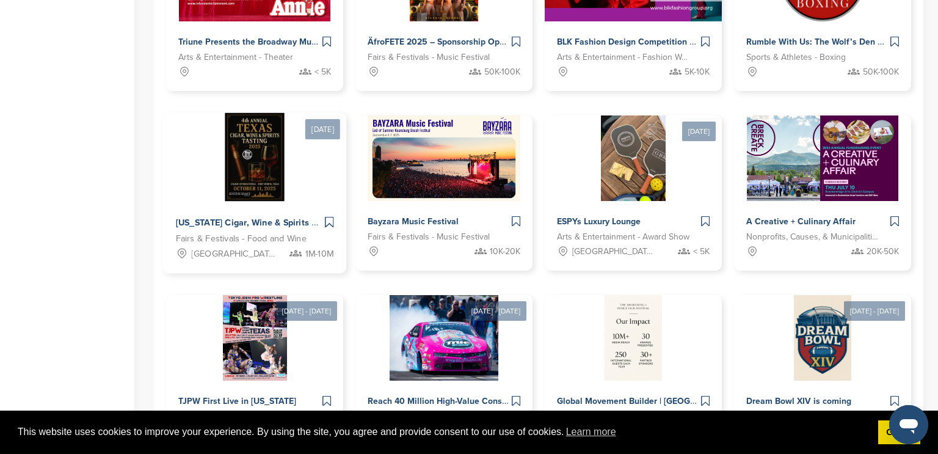
click at [298, 181] on div at bounding box center [254, 157] width 183 height 89
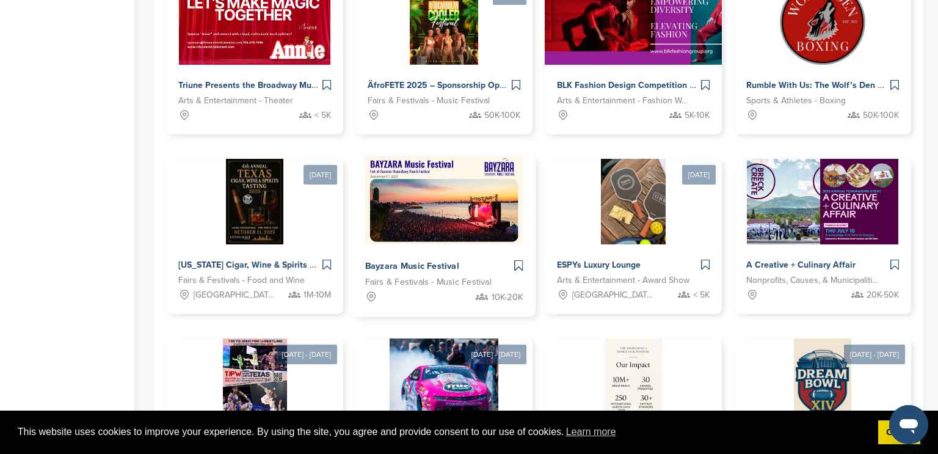
scroll to position [673, 0]
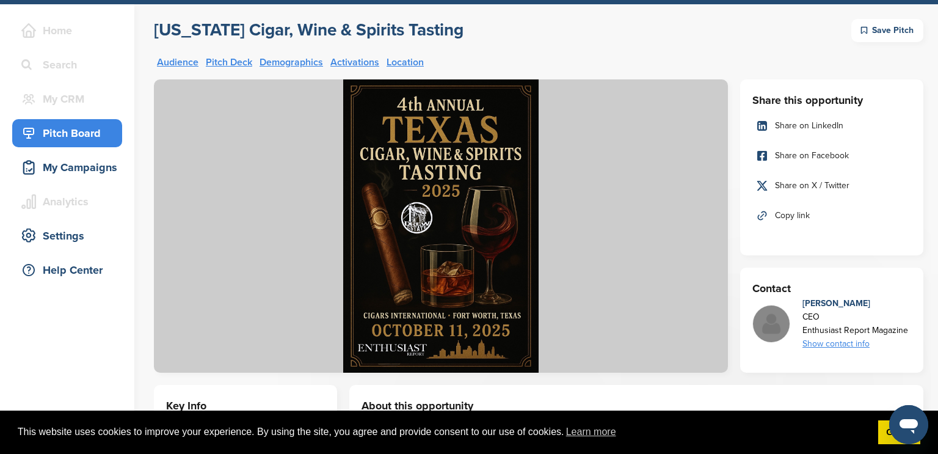
scroll to position [38, 0]
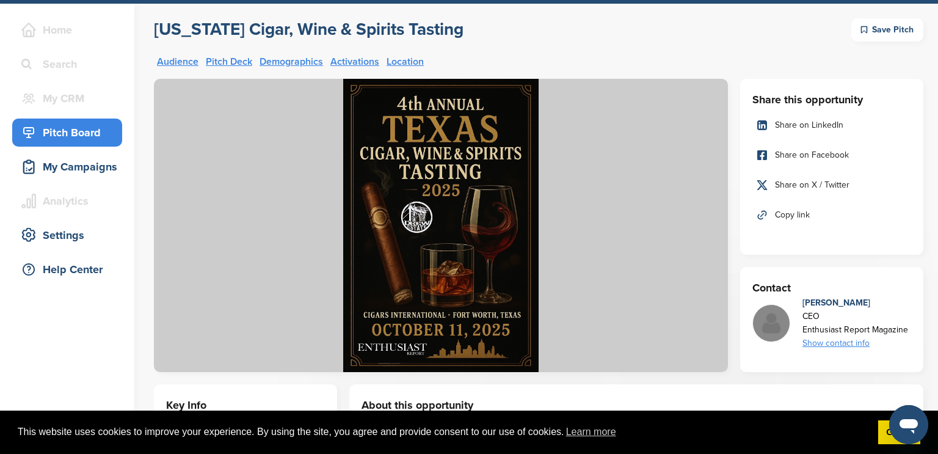
click at [68, 132] on div "Pitch Board" at bounding box center [70, 133] width 104 height 22
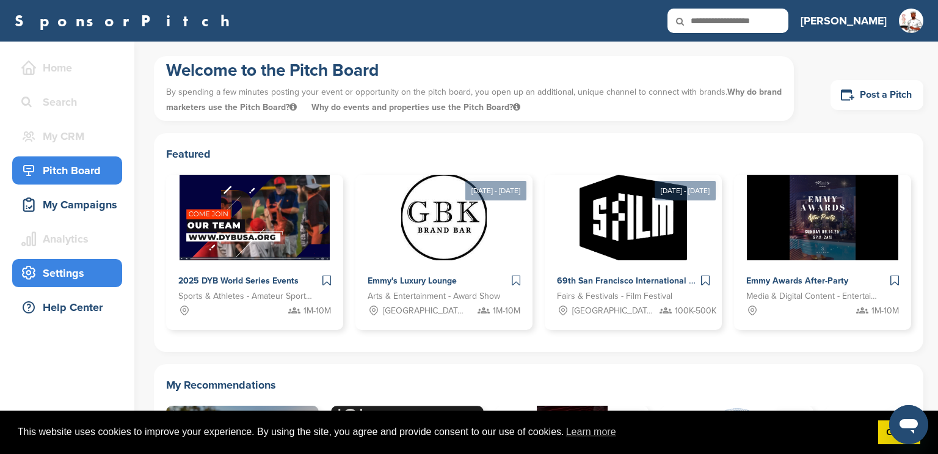
click at [80, 277] on div "Settings" at bounding box center [70, 273] width 104 height 22
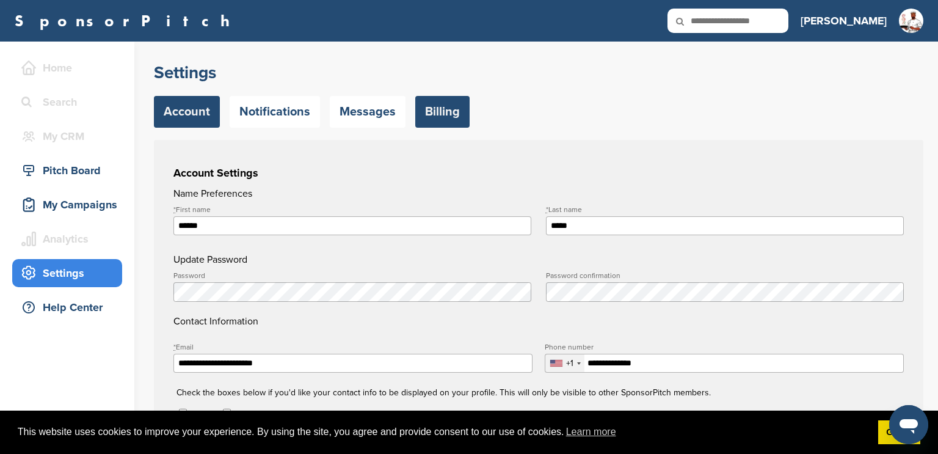
click at [432, 112] on link "Billing" at bounding box center [442, 112] width 54 height 32
